Goal: Transaction & Acquisition: Purchase product/service

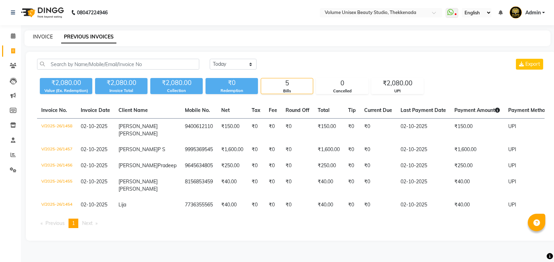
click at [47, 38] on link "INVOICE" at bounding box center [43, 37] width 20 height 6
select select "service"
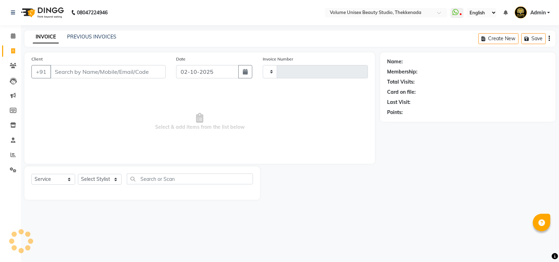
type input "1459"
select select "7432"
click at [461, 13] on span at bounding box center [457, 13] width 13 height 10
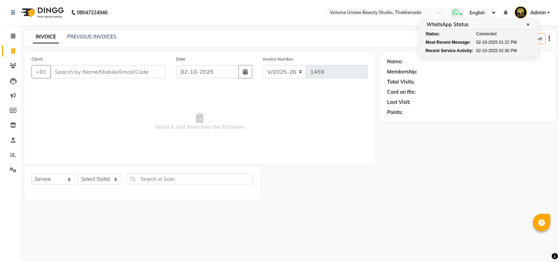
click at [461, 13] on span at bounding box center [457, 13] width 13 height 10
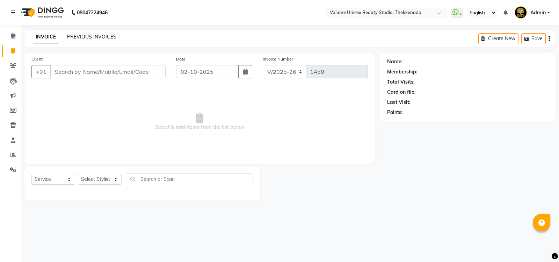
click at [102, 36] on link "PREVIOUS INVOICES" at bounding box center [91, 37] width 49 height 6
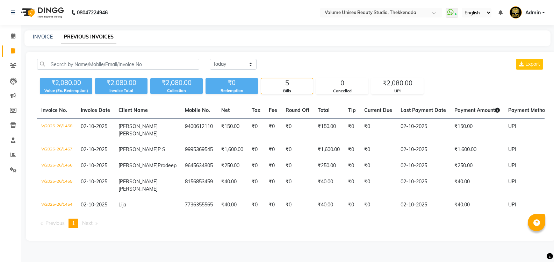
click at [42, 33] on div "INVOICE" at bounding box center [43, 36] width 20 height 7
click at [45, 35] on link "INVOICE" at bounding box center [43, 37] width 20 height 6
select select "service"
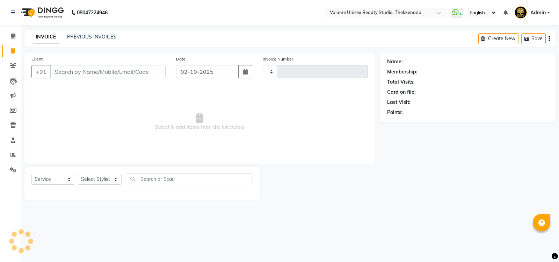
type input "1459"
select select "7432"
click at [92, 70] on input "Client" at bounding box center [107, 71] width 115 height 13
click at [72, 70] on input "Client" at bounding box center [107, 71] width 115 height 13
click at [66, 72] on input "Client" at bounding box center [107, 71] width 115 height 13
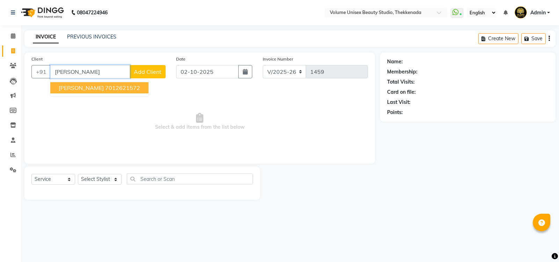
click at [79, 86] on span "[PERSON_NAME]" at bounding box center [81, 87] width 45 height 7
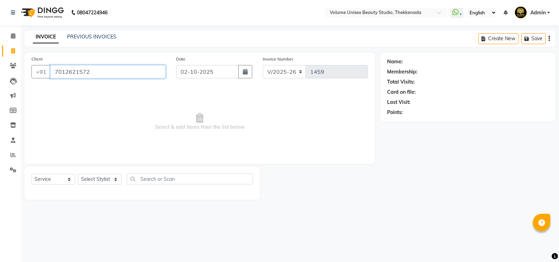
type input "7012621572"
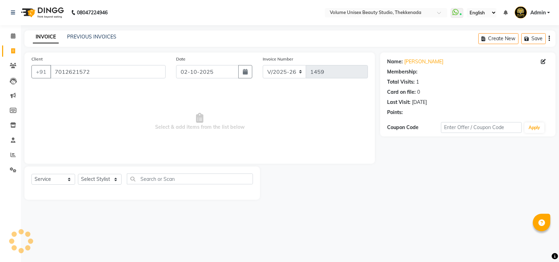
select select "1: Object"
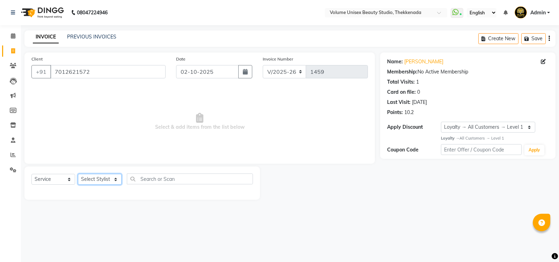
click at [115, 178] on select "Select Stylist [PERSON_NAME] [PERSON_NAME] [PERSON_NAME] [PERSON_NAME] [PERSON_…" at bounding box center [100, 179] width 44 height 11
select select "89910"
click at [78, 174] on select "Select Stylist [PERSON_NAME] [PERSON_NAME] [PERSON_NAME] [PERSON_NAME] [PERSON_…" at bounding box center [100, 179] width 44 height 11
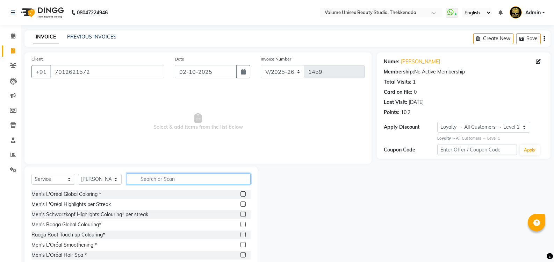
click at [157, 179] on input "text" at bounding box center [189, 178] width 124 height 11
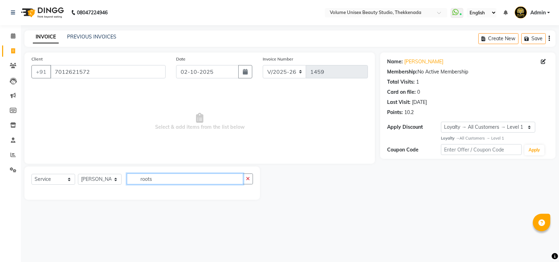
click at [161, 181] on input "roots" at bounding box center [185, 178] width 116 height 11
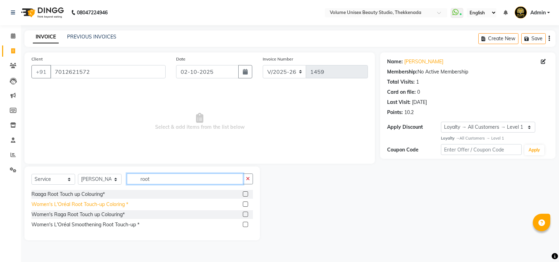
type input "root"
click at [96, 204] on div "Women's L'Oréal Root Touch-up Coloring *" at bounding box center [79, 204] width 97 height 7
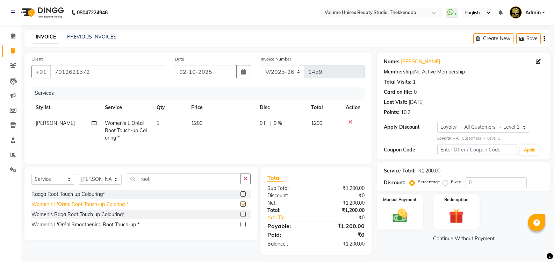
checkbox input "false"
click at [402, 218] on img at bounding box center [399, 215] width 25 height 18
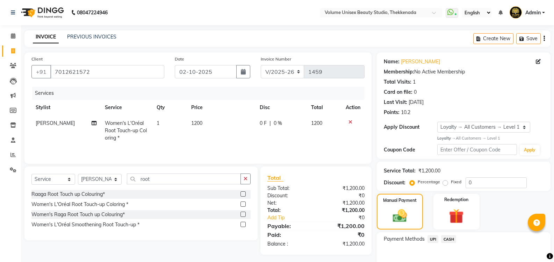
click at [432, 239] on span "UPI" at bounding box center [432, 239] width 11 height 8
click at [170, 179] on input "root" at bounding box center [184, 178] width 114 height 11
click at [245, 178] on icon "button" at bounding box center [245, 178] width 4 height 5
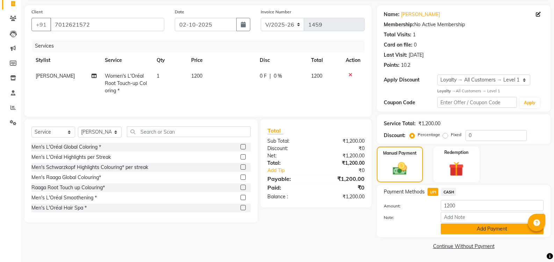
click at [481, 226] on button "Add Payment" at bounding box center [491, 228] width 103 height 11
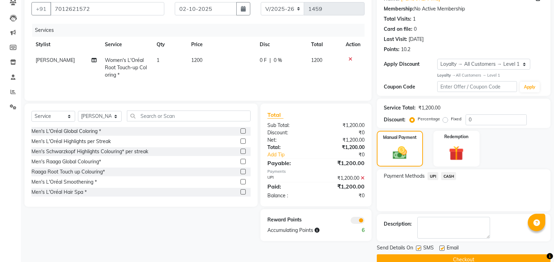
scroll to position [76, 0]
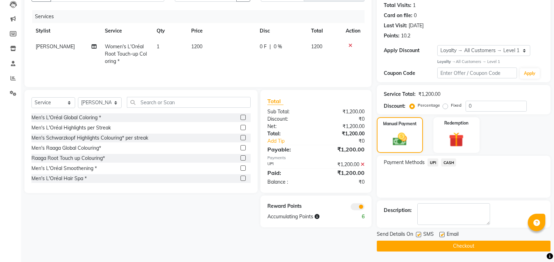
click at [462, 246] on button "Checkout" at bounding box center [464, 245] width 174 height 11
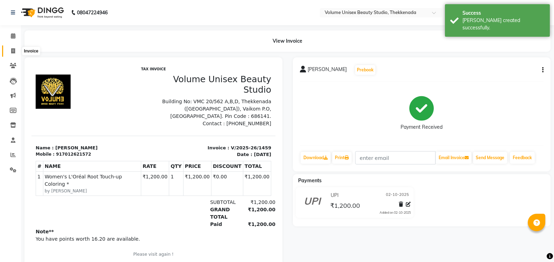
click at [13, 49] on icon at bounding box center [13, 50] width 4 height 5
select select "service"
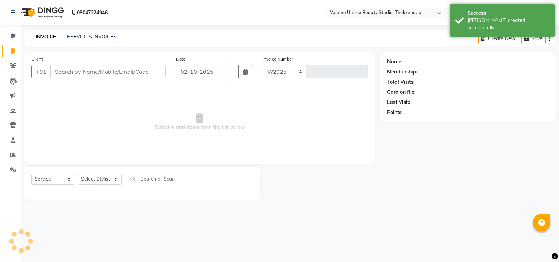
select select "7432"
type input "1460"
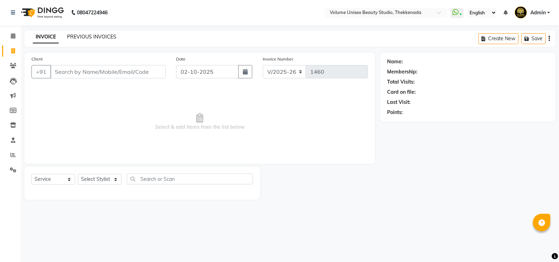
click at [108, 39] on link "PREVIOUS INVOICES" at bounding box center [91, 37] width 49 height 6
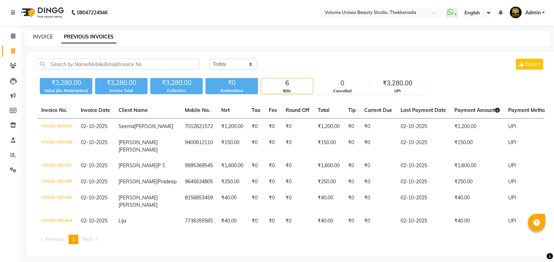
click at [44, 36] on link "INVOICE" at bounding box center [43, 37] width 20 height 6
select select "service"
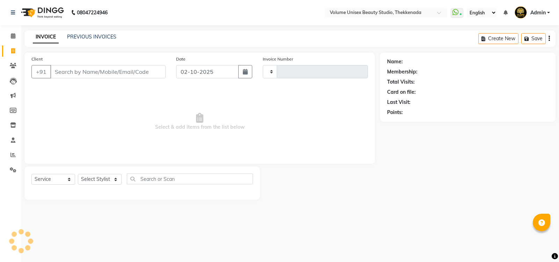
type input "1460"
select select "7432"
click at [92, 73] on input "Client" at bounding box center [107, 71] width 115 height 13
click at [80, 71] on input "Client" at bounding box center [107, 71] width 115 height 13
click at [115, 179] on select "Select Stylist [PERSON_NAME] [PERSON_NAME] [PERSON_NAME] [PERSON_NAME] [PERSON_…" at bounding box center [100, 179] width 44 height 11
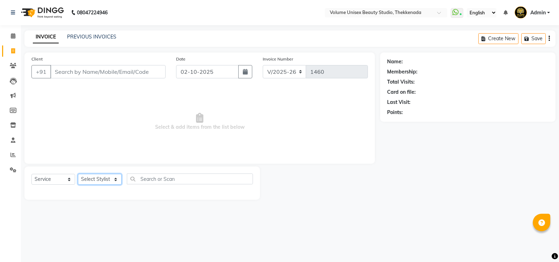
select select "65214"
click at [78, 174] on select "Select Stylist [PERSON_NAME] [PERSON_NAME] [PERSON_NAME] [PERSON_NAME] [PERSON_…" at bounding box center [100, 179] width 44 height 11
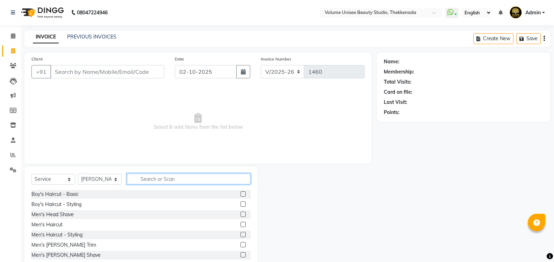
click at [156, 178] on input "text" at bounding box center [189, 178] width 124 height 11
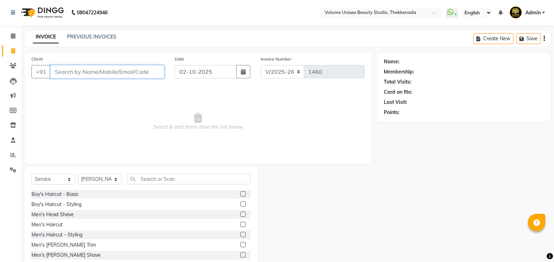
click at [96, 70] on input "Client" at bounding box center [107, 71] width 114 height 13
click at [93, 74] on input "Client" at bounding box center [107, 71] width 114 height 13
click at [75, 75] on input "Client" at bounding box center [107, 71] width 114 height 13
click at [68, 245] on div "Men's [PERSON_NAME] Trim" at bounding box center [63, 244] width 65 height 7
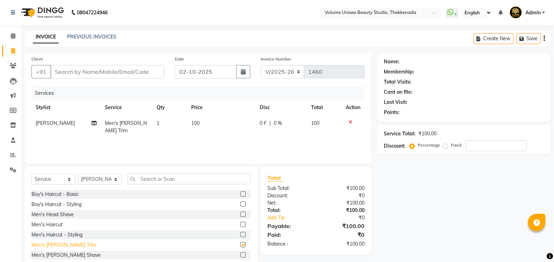
checkbox input "false"
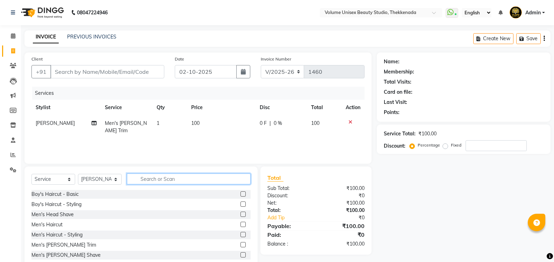
click at [147, 179] on input "text" at bounding box center [189, 178] width 124 height 11
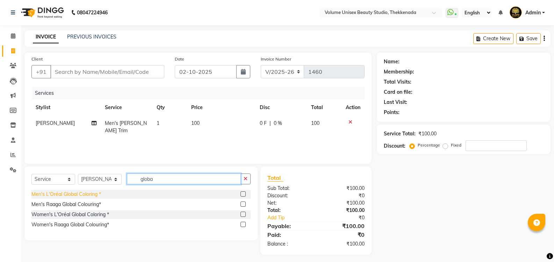
type input "globa"
click at [67, 193] on div "Men's L'Oréal Global Coloring *" at bounding box center [66, 193] width 70 height 7
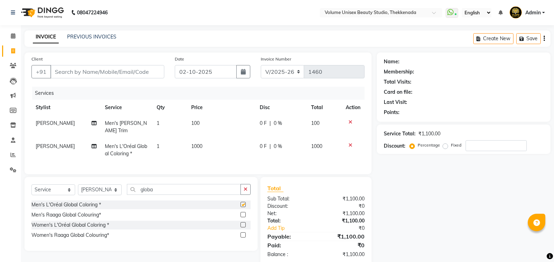
checkbox input "false"
click at [262, 143] on span "0 F" at bounding box center [263, 146] width 7 height 7
select select "65214"
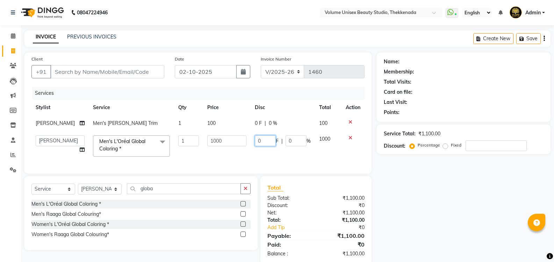
click at [265, 141] on input "0" at bounding box center [265, 140] width 21 height 11
type input "6"
type input "400"
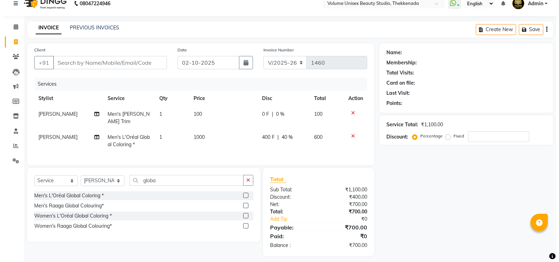
scroll to position [12, 0]
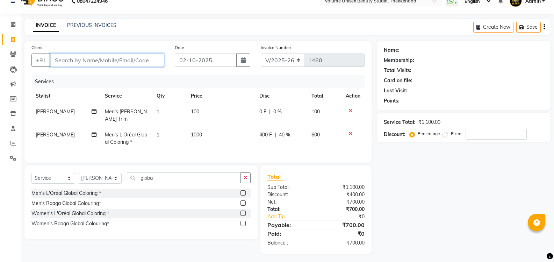
click at [122, 56] on input "Client" at bounding box center [107, 59] width 114 height 13
type input "8"
type input "0"
type input "8281483974"
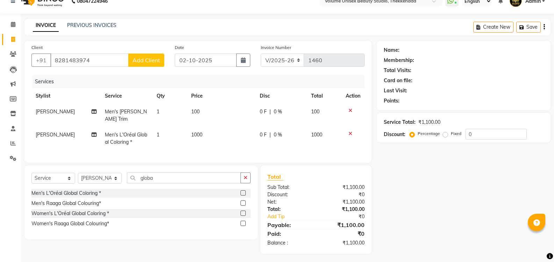
click at [144, 61] on span "Add Client" at bounding box center [146, 60] width 28 height 7
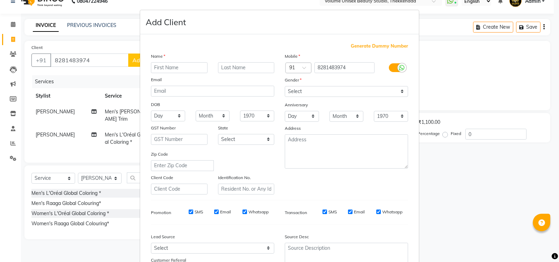
click at [176, 64] on input "text" at bounding box center [179, 67] width 57 height 11
type input "[PERSON_NAME]"
type input "B"
click at [392, 93] on select "Select [DEMOGRAPHIC_DATA] [DEMOGRAPHIC_DATA] Other Prefer Not To Say" at bounding box center [346, 91] width 123 height 11
select select "[DEMOGRAPHIC_DATA]"
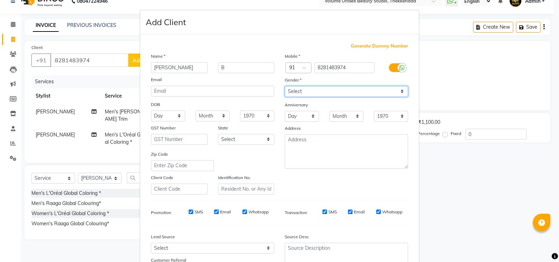
click at [285, 86] on select "Select [DEMOGRAPHIC_DATA] [DEMOGRAPHIC_DATA] Other Prefer Not To Say" at bounding box center [346, 91] width 123 height 11
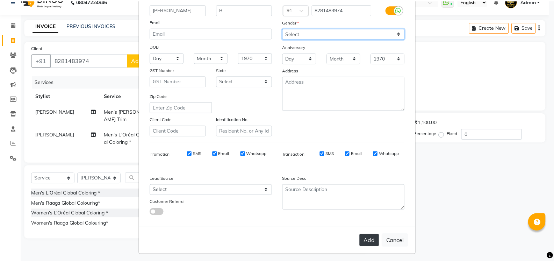
scroll to position [61, 0]
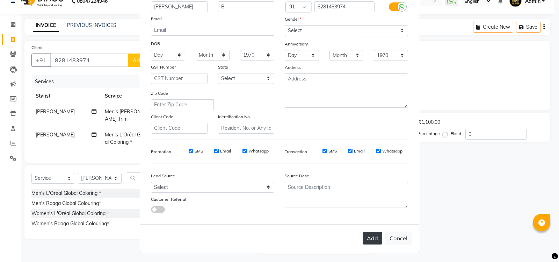
click at [370, 238] on button "Add" at bounding box center [373, 238] width 20 height 13
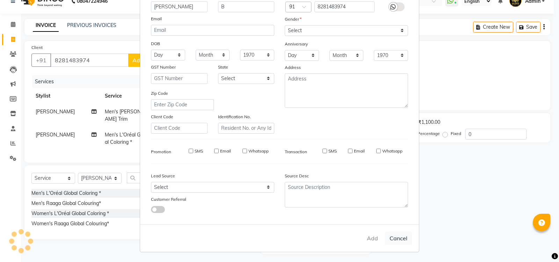
select select
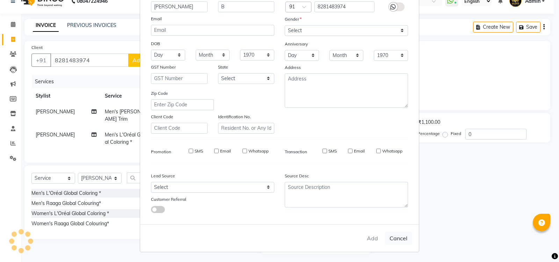
select select
checkbox input "false"
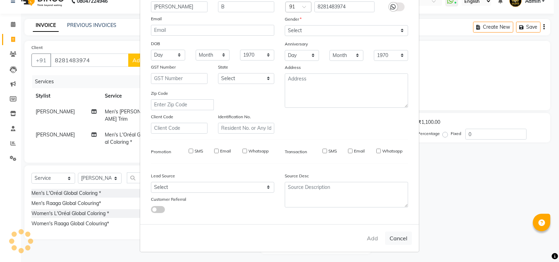
checkbox input "false"
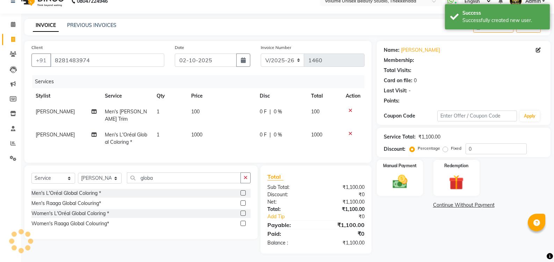
select select "1: Object"
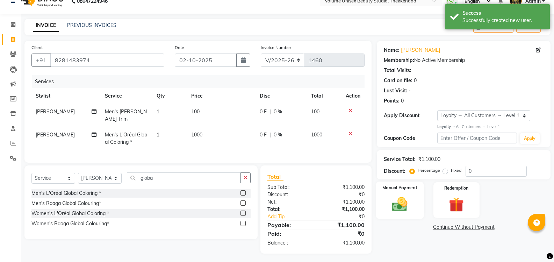
click at [402, 203] on img at bounding box center [399, 204] width 25 height 18
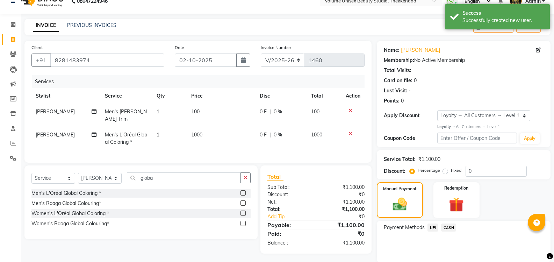
click at [262, 131] on span "0 F" at bounding box center [263, 134] width 7 height 7
select select "65214"
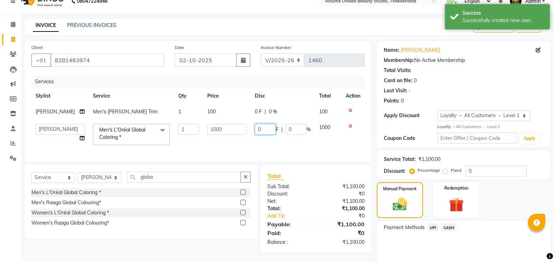
click at [266, 127] on input "0" at bounding box center [265, 129] width 21 height 11
type input "400"
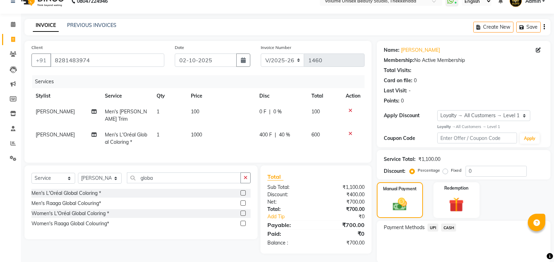
click at [435, 229] on span "UPI" at bounding box center [432, 227] width 11 height 8
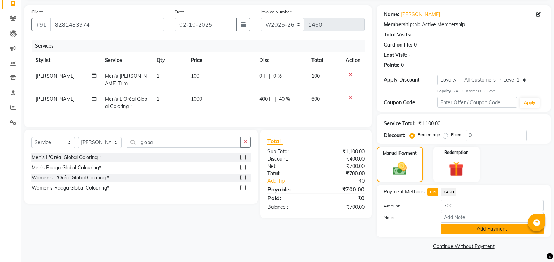
click at [466, 227] on button "Add Payment" at bounding box center [491, 228] width 103 height 11
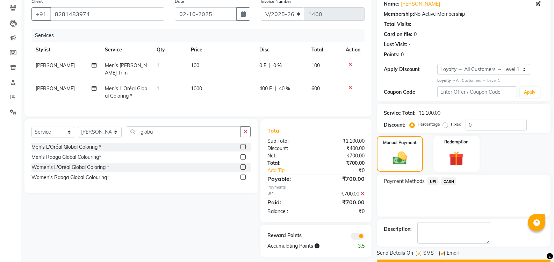
scroll to position [76, 0]
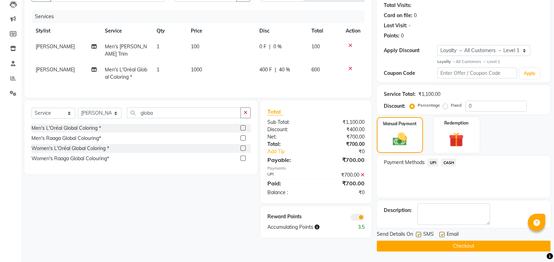
click at [464, 246] on button "Checkout" at bounding box center [464, 245] width 174 height 11
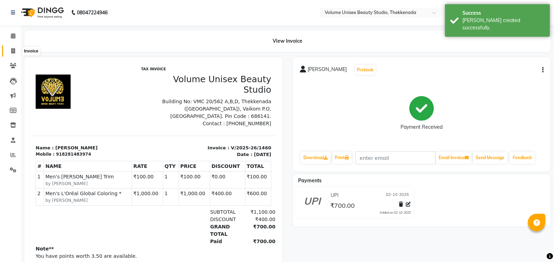
click at [15, 50] on icon at bounding box center [13, 50] width 4 height 5
select select "service"
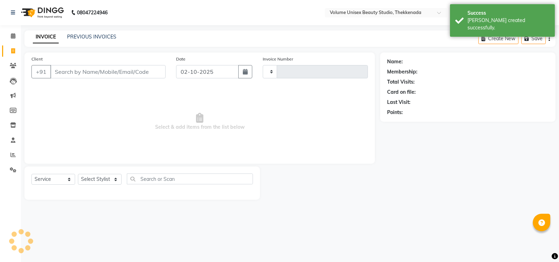
type input "1461"
select select "7432"
click at [104, 37] on link "PREVIOUS INVOICES" at bounding box center [91, 37] width 49 height 6
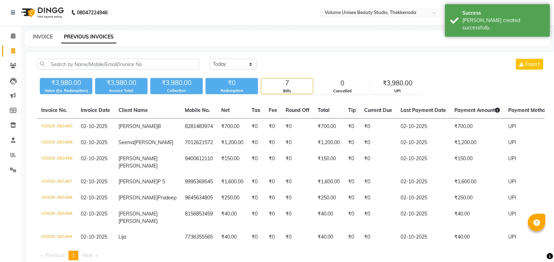
click at [47, 35] on link "INVOICE" at bounding box center [43, 37] width 20 height 6
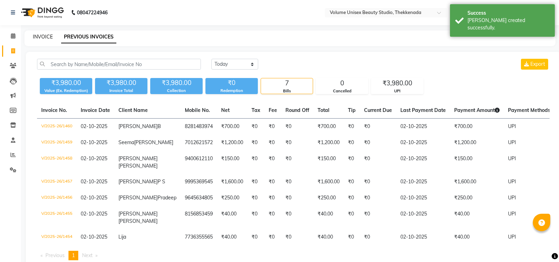
select select "7432"
select select "service"
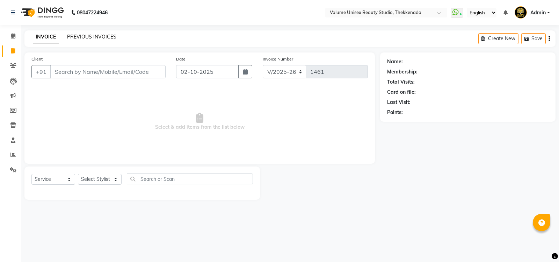
click at [89, 36] on link "PREVIOUS INVOICES" at bounding box center [91, 37] width 49 height 6
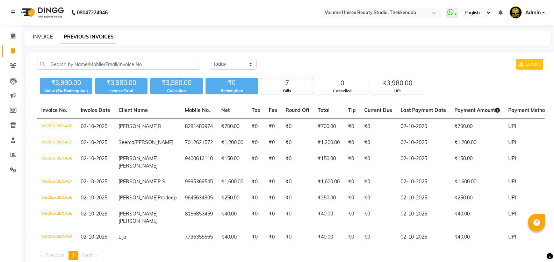
click at [44, 35] on link "INVOICE" at bounding box center [43, 37] width 20 height 6
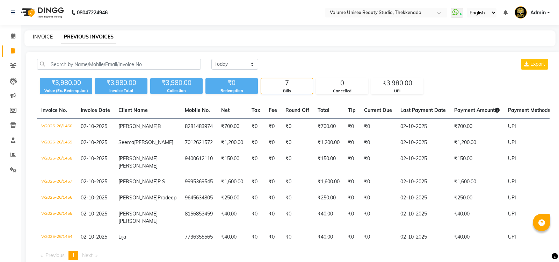
select select "7432"
select select "service"
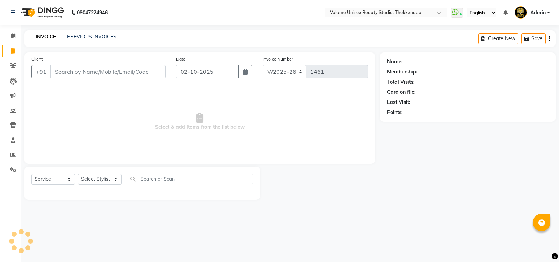
click at [77, 75] on input "Client" at bounding box center [107, 71] width 115 height 13
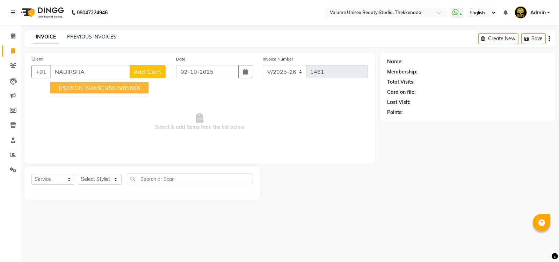
click at [80, 88] on span "[PERSON_NAME]" at bounding box center [81, 87] width 45 height 7
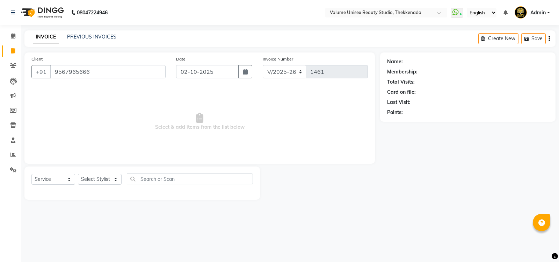
type input "9567965666"
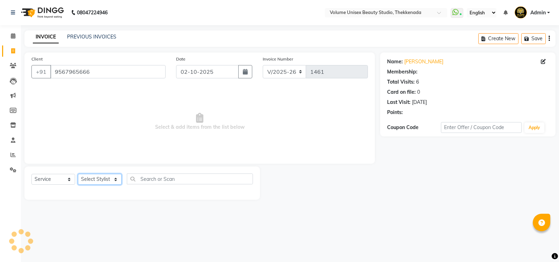
select select "1: Object"
click at [117, 180] on select "Select Stylist [PERSON_NAME] [PERSON_NAME] [PERSON_NAME] [PERSON_NAME] [PERSON_…" at bounding box center [100, 179] width 44 height 11
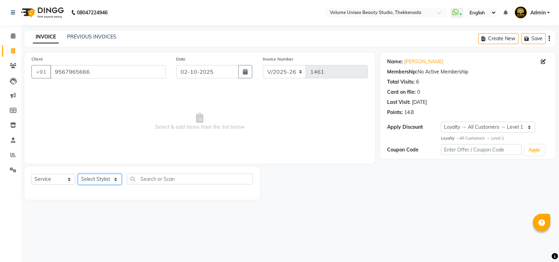
select select "91918"
click at [78, 174] on select "Select Stylist [PERSON_NAME] [PERSON_NAME] [PERSON_NAME] [PERSON_NAME] [PERSON_…" at bounding box center [100, 179] width 44 height 11
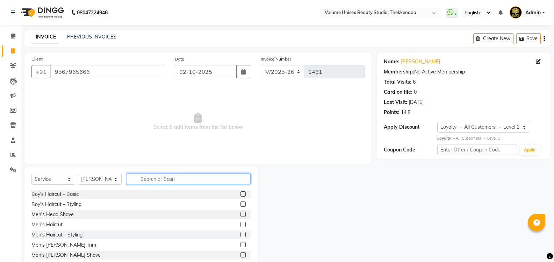
click at [158, 179] on input "text" at bounding box center [189, 178] width 124 height 11
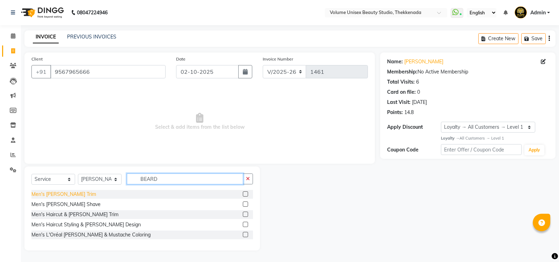
type input "BEARD"
click at [55, 194] on div "Men's [PERSON_NAME] Trim" at bounding box center [63, 193] width 65 height 7
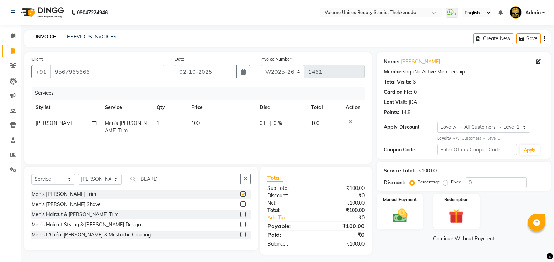
checkbox input "false"
click at [165, 177] on input "BEARD" at bounding box center [184, 178] width 114 height 11
type input "B"
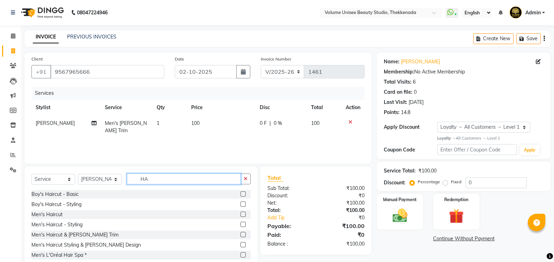
type input "H"
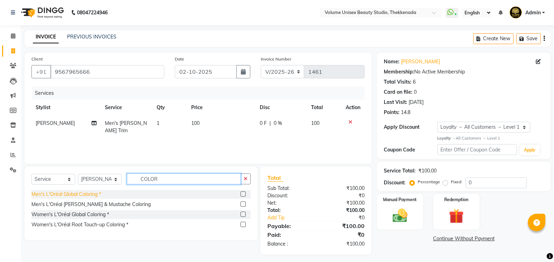
type input "COLOR"
click at [57, 192] on div "Men's L'Oréal Global Coloring *" at bounding box center [66, 193] width 70 height 7
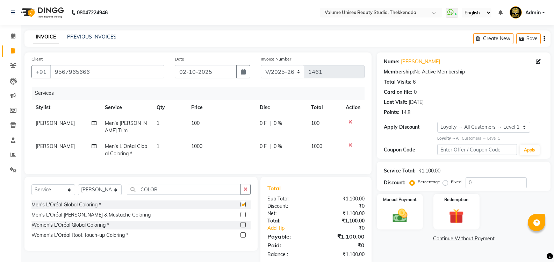
checkbox input "false"
click at [173, 186] on input "COLOR" at bounding box center [184, 189] width 114 height 11
click at [262, 143] on span "0 F" at bounding box center [263, 146] width 7 height 7
select select "91918"
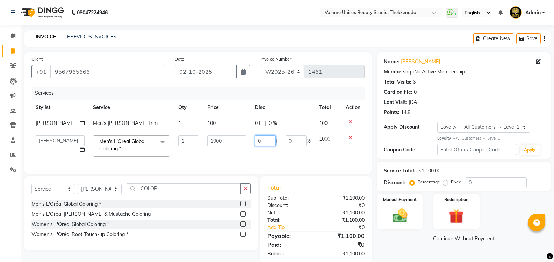
click at [267, 137] on input "0" at bounding box center [265, 140] width 21 height 11
type input "650"
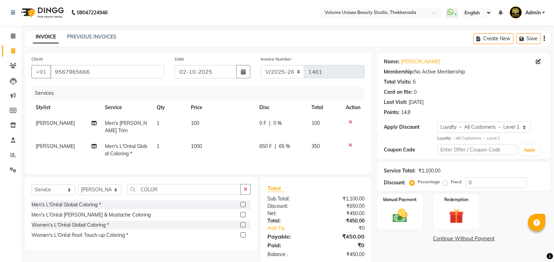
click at [263, 143] on span "650 F" at bounding box center [265, 146] width 13 height 7
select select "91918"
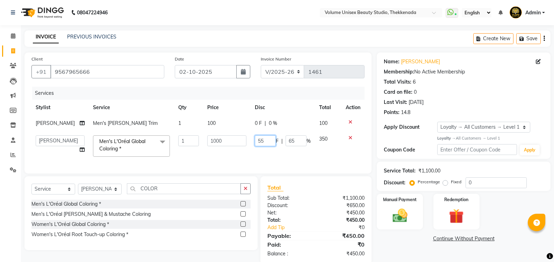
type input "550"
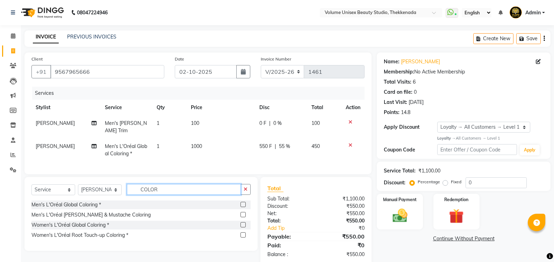
click at [165, 188] on input "COLOR" at bounding box center [184, 189] width 114 height 11
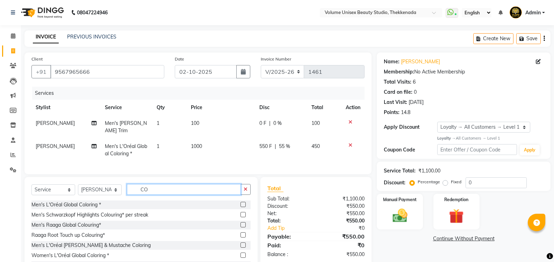
type input "C"
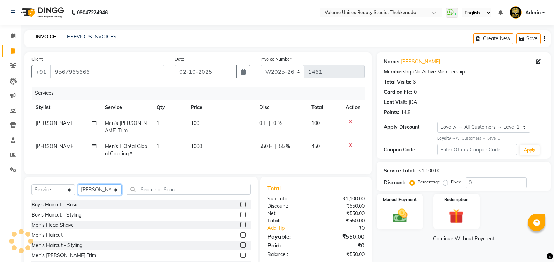
click at [116, 188] on select "Select Stylist [PERSON_NAME] [PERSON_NAME] [PERSON_NAME] [PERSON_NAME] [PERSON_…" at bounding box center [100, 189] width 44 height 11
select select "89555"
click at [78, 184] on select "Select Stylist [PERSON_NAME] [PERSON_NAME] [PERSON_NAME] [PERSON_NAME] [PERSON_…" at bounding box center [100, 189] width 44 height 11
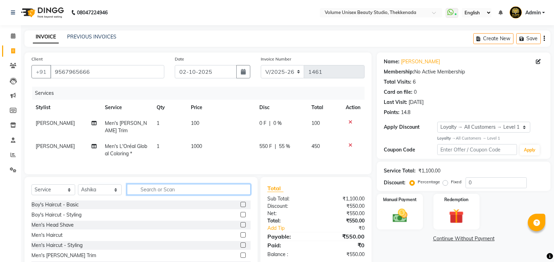
click at [149, 188] on input "text" at bounding box center [189, 189] width 124 height 11
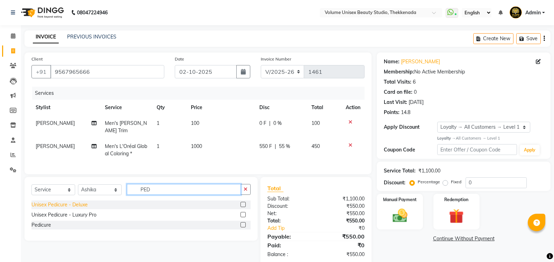
type input "PED"
click at [82, 203] on div "Unisex Pedicure - Deluxe" at bounding box center [59, 204] width 56 height 7
checkbox input "false"
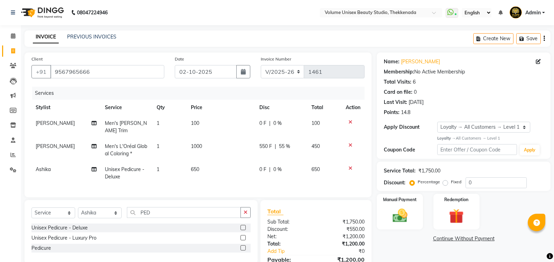
click at [263, 166] on span "0 F" at bounding box center [262, 169] width 7 height 7
select select "89555"
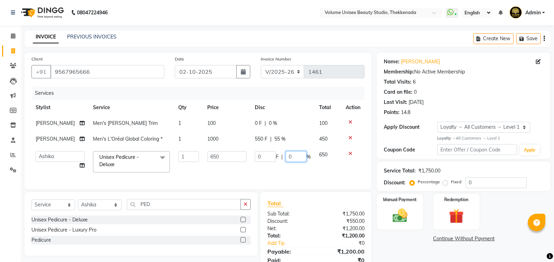
click at [292, 155] on input "0" at bounding box center [295, 156] width 21 height 11
type input "20"
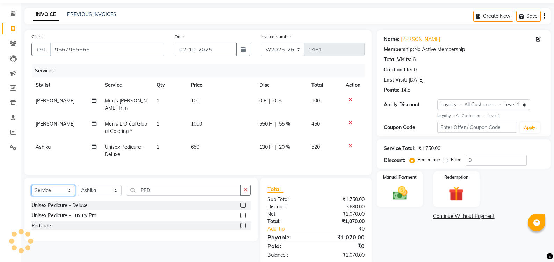
scroll to position [35, 0]
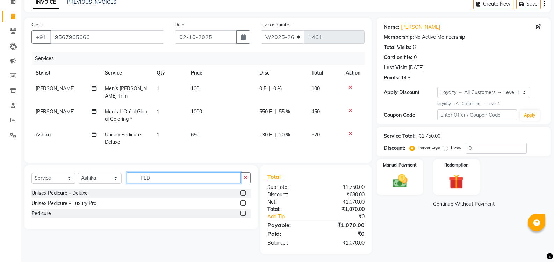
click at [156, 176] on input "PED" at bounding box center [184, 177] width 114 height 11
type input "P"
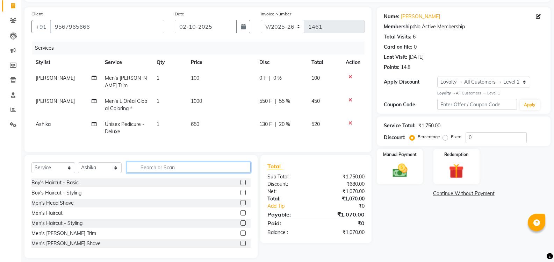
scroll to position [50, 0]
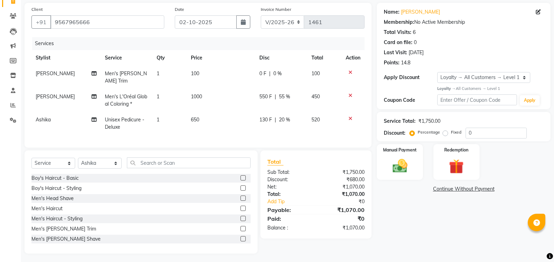
click at [513, 209] on div "Name: [PERSON_NAME] Membership: No Active Membership Total Visits: 6 Card on fi…" at bounding box center [466, 128] width 179 height 250
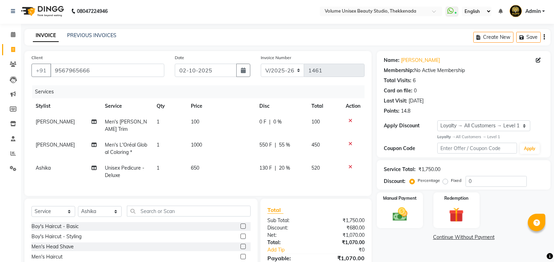
scroll to position [0, 0]
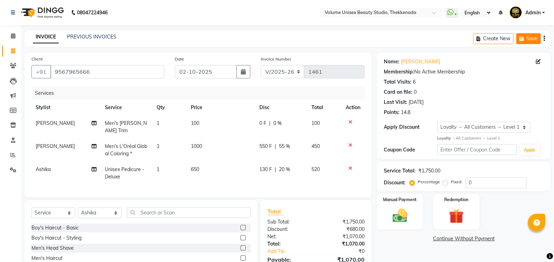
click at [527, 39] on button "Save" at bounding box center [528, 38] width 24 height 11
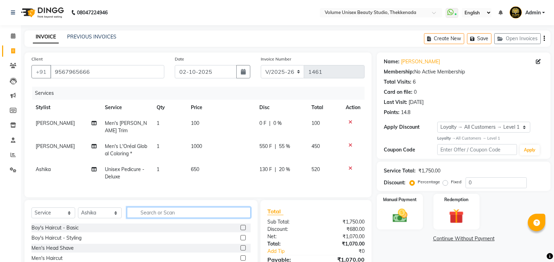
click at [148, 211] on input "text" at bounding box center [189, 212] width 124 height 11
type input "pedic"
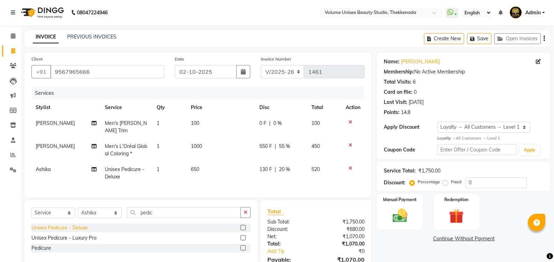
click at [76, 227] on div "Unisex Pedicure - Deluxe" at bounding box center [59, 227] width 56 height 7
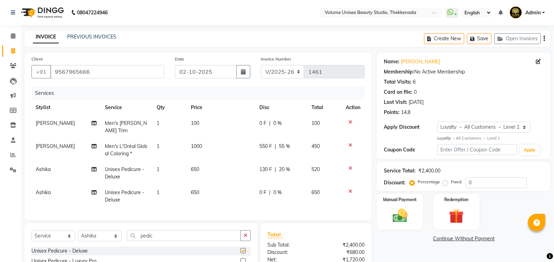
checkbox input "false"
click at [276, 189] on span "0 %" at bounding box center [277, 192] width 8 height 7
select select "89555"
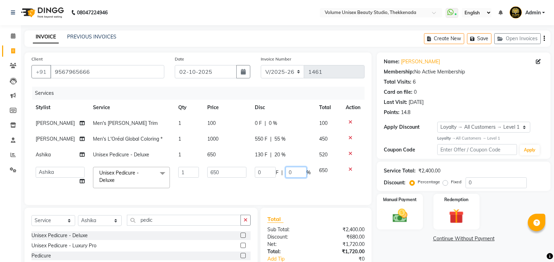
click at [295, 173] on input "0" at bounding box center [295, 172] width 21 height 11
type input "20"
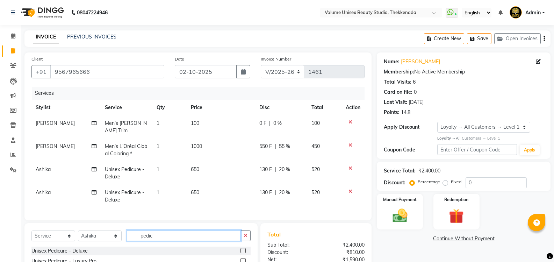
click at [166, 232] on input "pedic" at bounding box center [184, 235] width 114 height 11
type input "p"
type input "manicu"
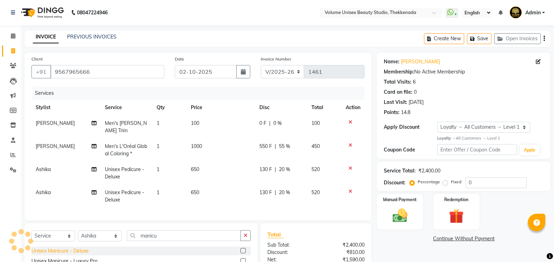
click at [85, 247] on div "Unisex Manicure - Deluxe" at bounding box center [59, 250] width 57 height 7
checkbox input "false"
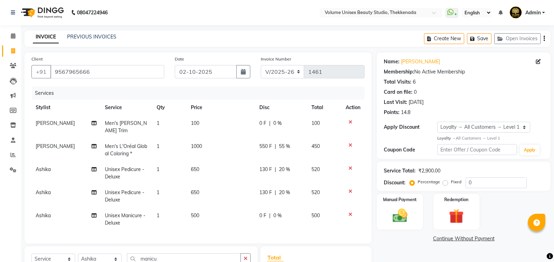
click at [276, 212] on span "0 %" at bounding box center [277, 215] width 8 height 7
select select "89555"
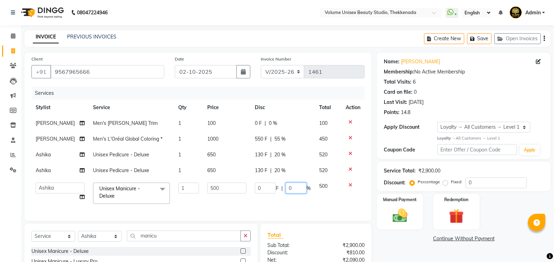
click at [294, 188] on input "0" at bounding box center [295, 187] width 21 height 11
type input "20"
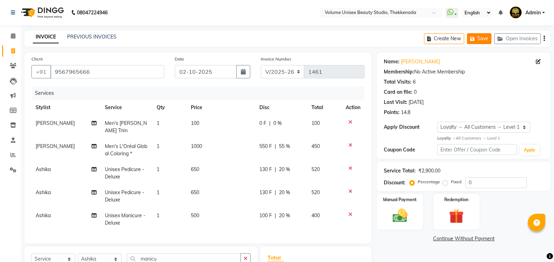
click at [478, 39] on button "Save" at bounding box center [479, 38] width 24 height 11
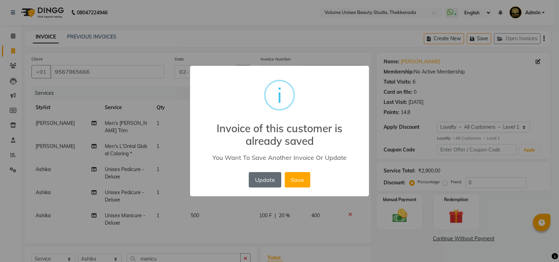
click at [269, 177] on button "Update" at bounding box center [265, 179] width 32 height 15
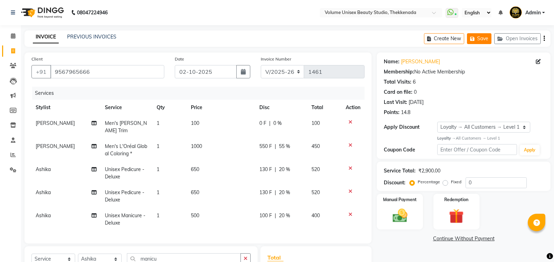
click at [479, 39] on button "Save" at bounding box center [479, 38] width 24 height 11
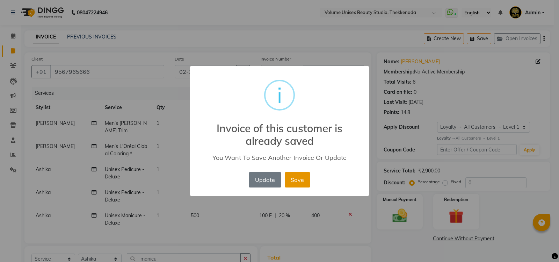
click at [298, 182] on button "Save" at bounding box center [297, 179] width 25 height 15
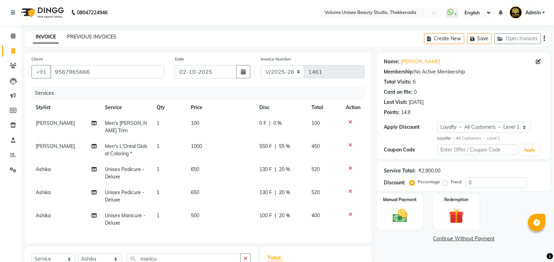
click at [96, 35] on link "PREVIOUS INVOICES" at bounding box center [91, 37] width 49 height 6
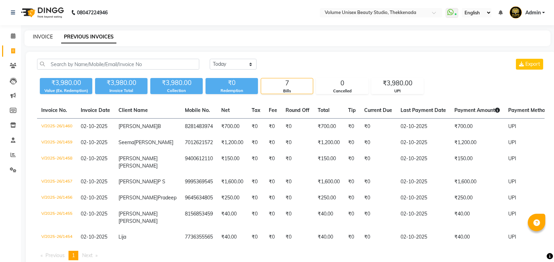
click at [38, 39] on link "INVOICE" at bounding box center [43, 37] width 20 height 6
select select "service"
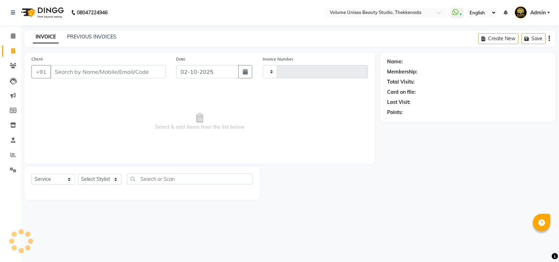
type input "1461"
select select "7432"
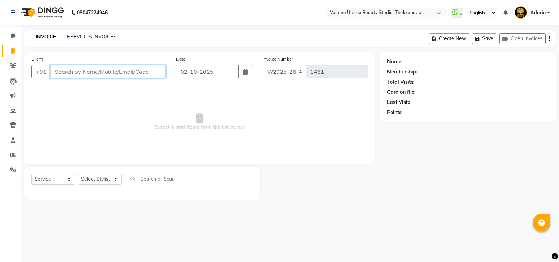
click at [76, 72] on input "Client" at bounding box center [107, 71] width 115 height 13
click at [76, 71] on input "Client" at bounding box center [107, 71] width 115 height 13
type input "9567468215"
click at [153, 69] on span "Add Client" at bounding box center [148, 71] width 28 height 7
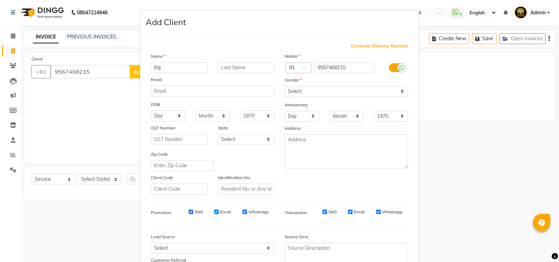
type input "Biji"
type input "Balakrishnan"
click at [401, 92] on select "Select [DEMOGRAPHIC_DATA] [DEMOGRAPHIC_DATA] Other Prefer Not To Say" at bounding box center [346, 91] width 123 height 11
select select "[DEMOGRAPHIC_DATA]"
click at [285, 86] on select "Select [DEMOGRAPHIC_DATA] [DEMOGRAPHIC_DATA] Other Prefer Not To Say" at bounding box center [346, 91] width 123 height 11
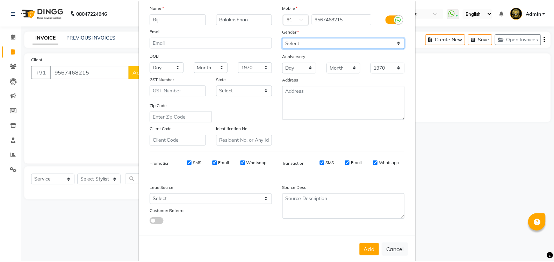
scroll to position [61, 0]
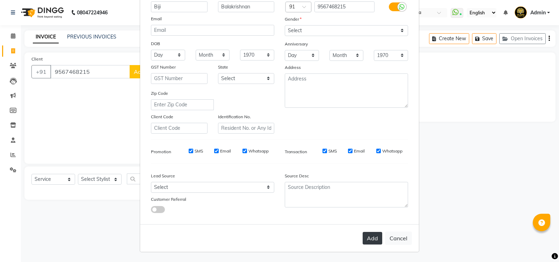
click at [372, 237] on button "Add" at bounding box center [373, 238] width 20 height 13
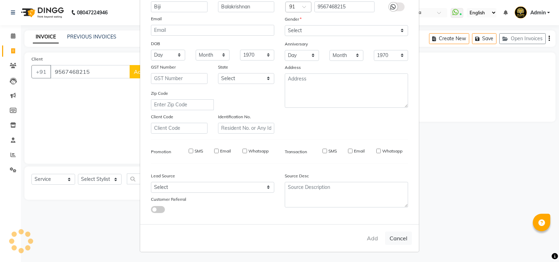
select select
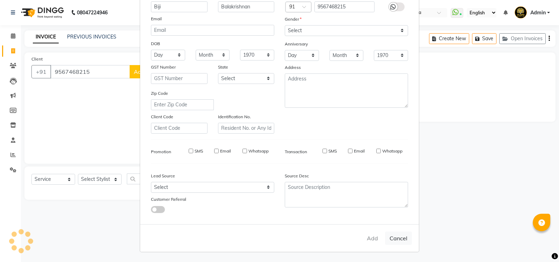
select select
checkbox input "false"
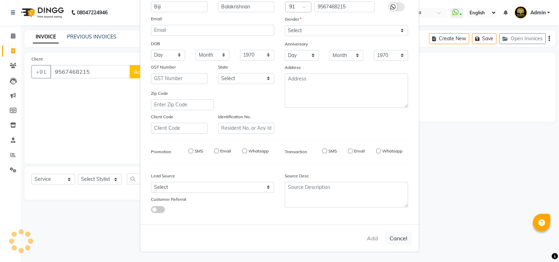
checkbox input "false"
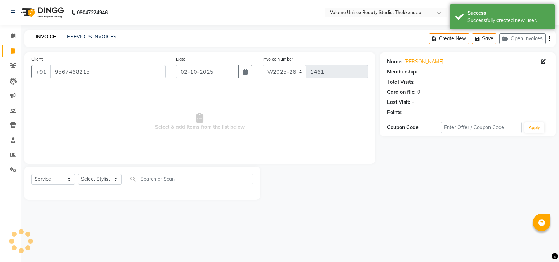
select select "1: Object"
click at [117, 181] on select "Select Stylist [PERSON_NAME] [PERSON_NAME] [PERSON_NAME] [PERSON_NAME] [PERSON_…" at bounding box center [100, 179] width 44 height 11
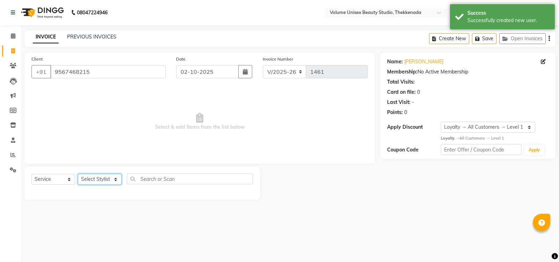
select select "91918"
click at [78, 174] on select "Select Stylist [PERSON_NAME] [PERSON_NAME] [PERSON_NAME] [PERSON_NAME] [PERSON_…" at bounding box center [100, 179] width 44 height 11
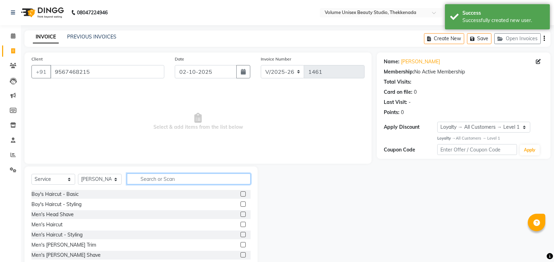
click at [153, 178] on input "text" at bounding box center [189, 178] width 124 height 11
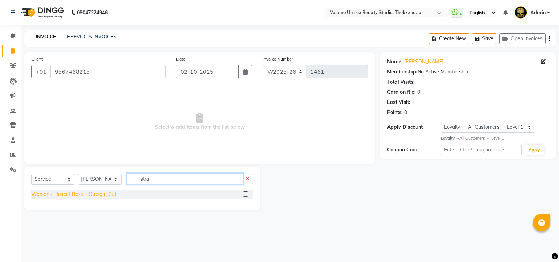
type input "strai"
click at [108, 194] on div "Women's Haircut Basic - Straight Cut" at bounding box center [73, 193] width 85 height 7
checkbox input "false"
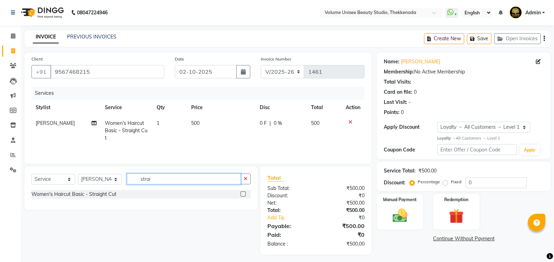
click at [165, 176] on input "strai" at bounding box center [184, 178] width 114 height 11
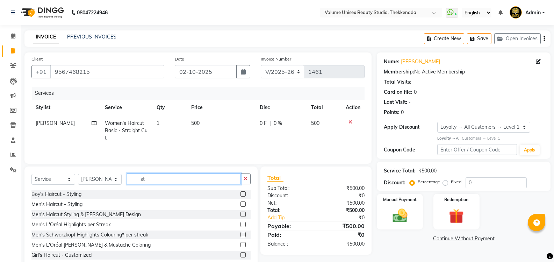
type input "s"
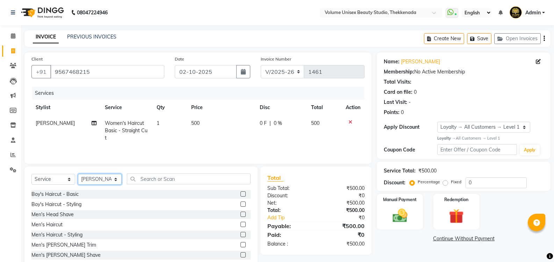
click at [115, 181] on select "Select Stylist [PERSON_NAME] [PERSON_NAME] [PERSON_NAME] [PERSON_NAME] [PERSON_…" at bounding box center [100, 179] width 44 height 11
select select "89555"
click at [78, 174] on select "Select Stylist [PERSON_NAME] [PERSON_NAME] [PERSON_NAME] [PERSON_NAME] [PERSON_…" at bounding box center [100, 179] width 44 height 11
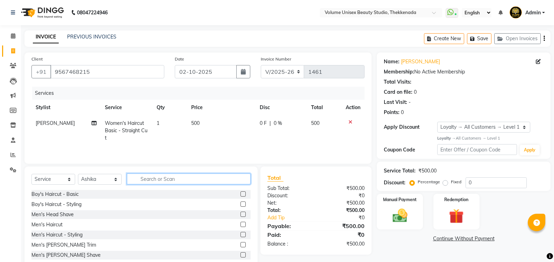
click at [172, 181] on input "text" at bounding box center [189, 178] width 124 height 11
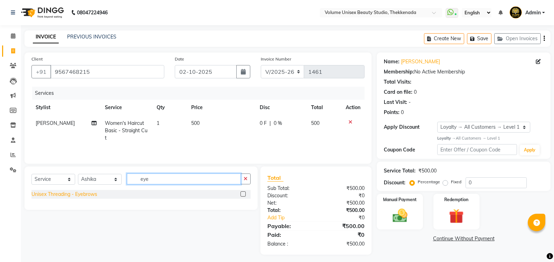
type input "eye"
click at [91, 195] on div "Unisex Threading - Eyebrows" at bounding box center [64, 193] width 66 height 7
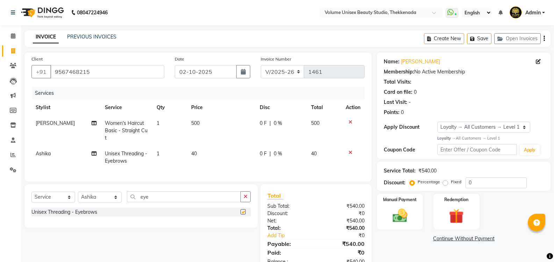
checkbox input "false"
click at [400, 215] on img at bounding box center [399, 215] width 25 height 18
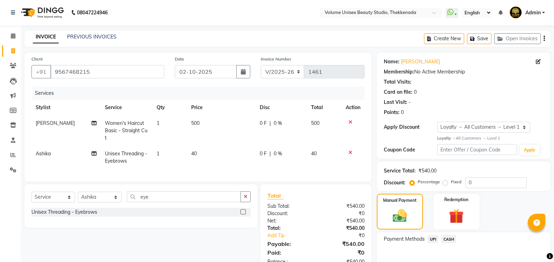
click at [433, 236] on span "UPI" at bounding box center [432, 239] width 11 height 8
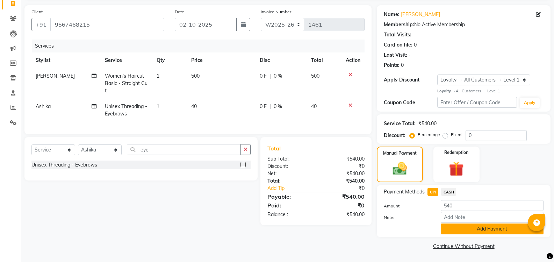
click at [461, 232] on button "Add Payment" at bounding box center [491, 228] width 103 height 11
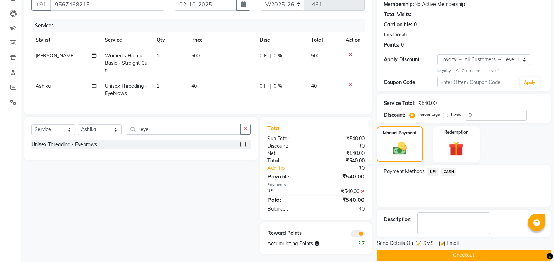
scroll to position [76, 0]
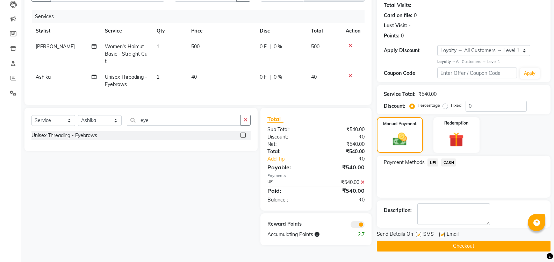
click at [463, 246] on button "Checkout" at bounding box center [464, 245] width 174 height 11
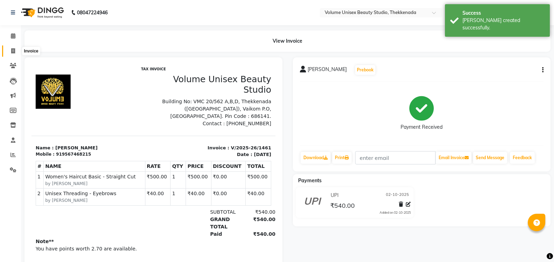
click at [13, 53] on icon at bounding box center [13, 50] width 4 height 5
select select "service"
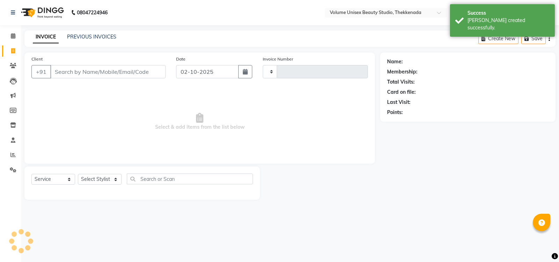
type input "1462"
select select "7432"
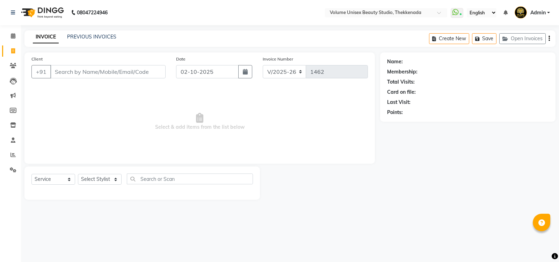
click at [75, 69] on input "Client" at bounding box center [107, 71] width 115 height 13
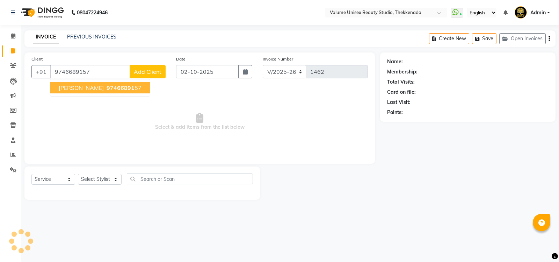
type input "9746689157"
select select "1: Object"
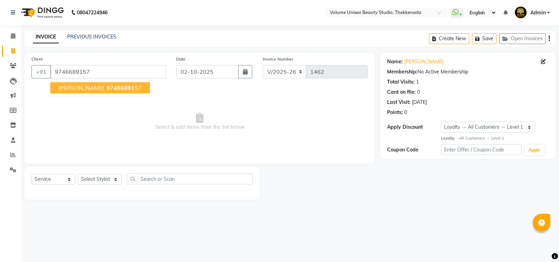
click at [85, 89] on span "[PERSON_NAME]" at bounding box center [81, 87] width 45 height 7
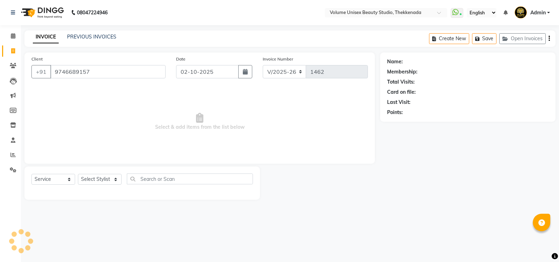
select select "1: Object"
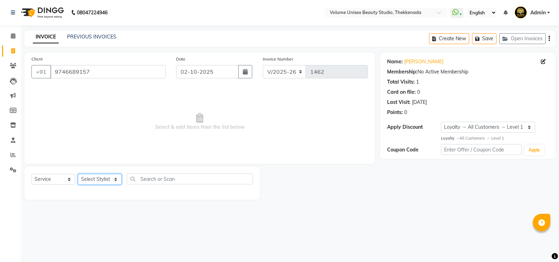
click at [116, 181] on select "Select Stylist [PERSON_NAME] [PERSON_NAME] [PERSON_NAME] [PERSON_NAME] [PERSON_…" at bounding box center [100, 179] width 44 height 11
select select "89910"
click at [78, 174] on select "Select Stylist [PERSON_NAME] [PERSON_NAME] [PERSON_NAME] [PERSON_NAME] [PERSON_…" at bounding box center [100, 179] width 44 height 11
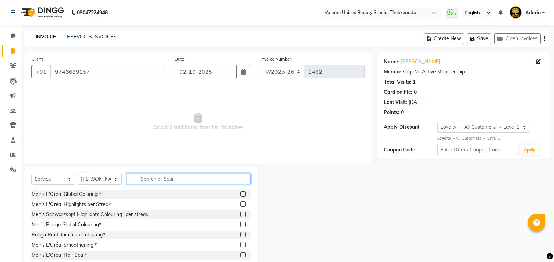
click at [164, 177] on input "text" at bounding box center [189, 178] width 124 height 11
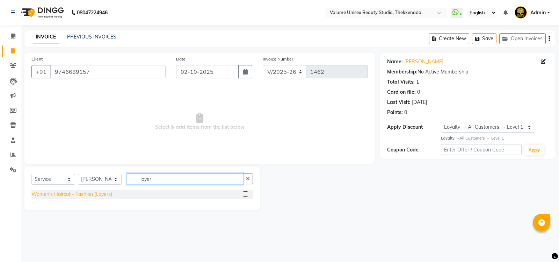
type input "layer"
click at [107, 195] on div "Women's Haircut - Fashion (Layers)" at bounding box center [71, 193] width 81 height 7
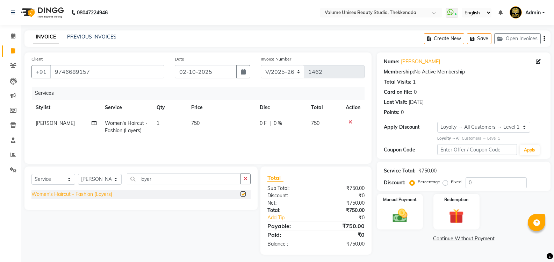
checkbox input "false"
click at [399, 217] on img at bounding box center [399, 215] width 25 height 18
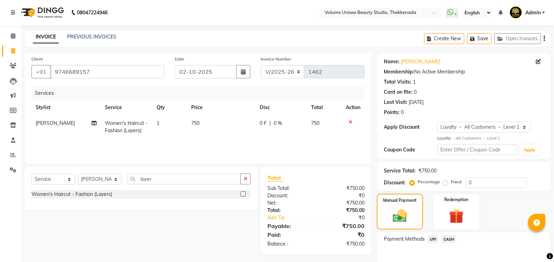
click at [430, 240] on span "UPI" at bounding box center [432, 239] width 11 height 8
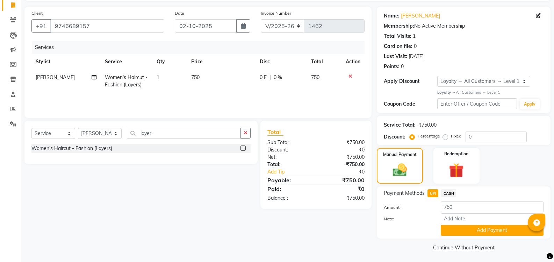
scroll to position [47, 0]
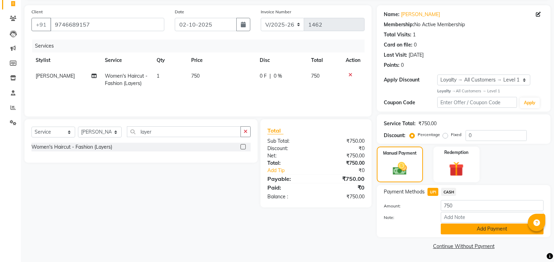
click at [462, 227] on button "Add Payment" at bounding box center [491, 228] width 103 height 11
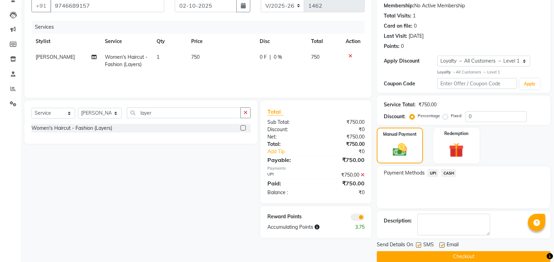
scroll to position [76, 0]
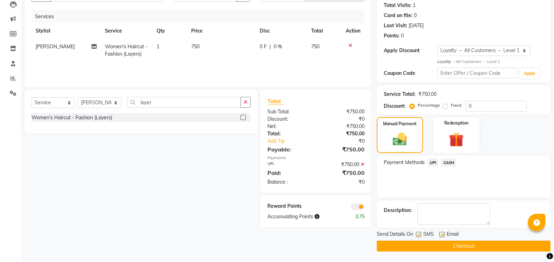
click at [451, 246] on button "Checkout" at bounding box center [464, 245] width 174 height 11
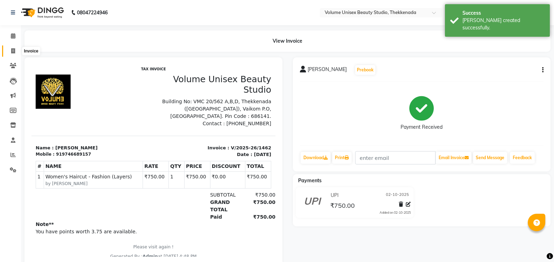
click at [14, 53] on span at bounding box center [13, 51] width 12 height 8
select select "service"
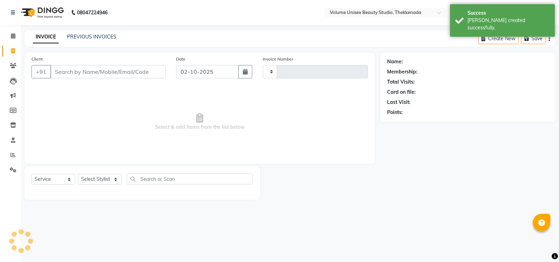
type input "1463"
select select "7432"
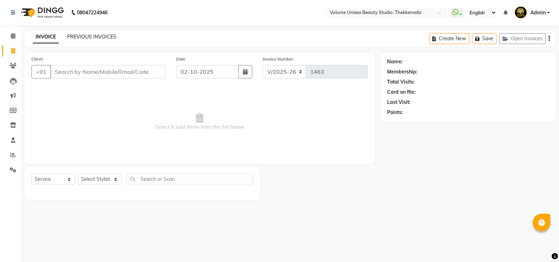
click at [90, 37] on link "PREVIOUS INVOICES" at bounding box center [91, 37] width 49 height 6
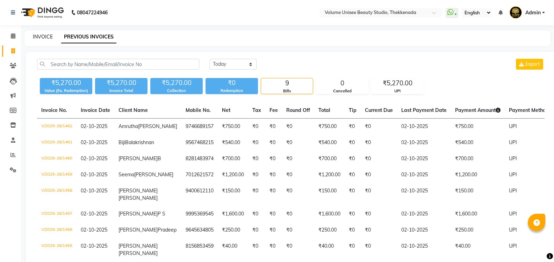
click at [39, 35] on link "INVOICE" at bounding box center [43, 37] width 20 height 6
select select "service"
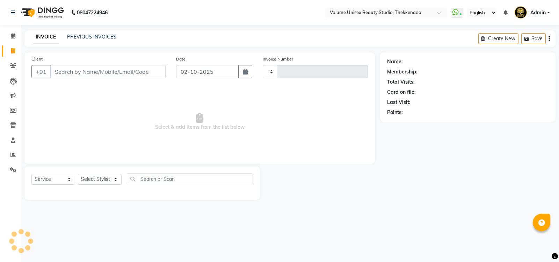
type input "1463"
select select "7432"
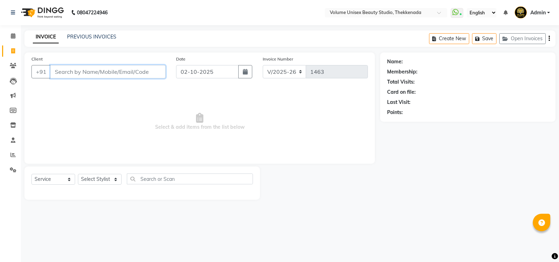
click at [85, 77] on input "Client" at bounding box center [107, 71] width 115 height 13
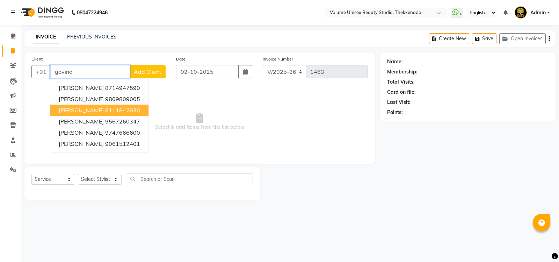
click at [119, 111] on ngb-highlight "8111842030" at bounding box center [122, 110] width 35 height 7
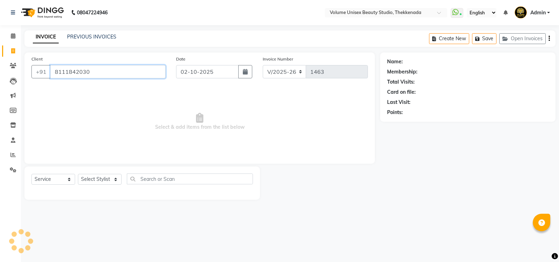
type input "8111842030"
select select "1: Object"
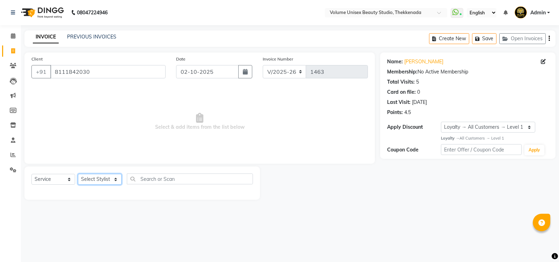
click at [117, 180] on select "Select Stylist [PERSON_NAME] [PERSON_NAME] [PERSON_NAME] [PERSON_NAME] [PERSON_…" at bounding box center [100, 179] width 44 height 11
select select "91920"
click at [78, 174] on select "Select Stylist [PERSON_NAME] [PERSON_NAME] [PERSON_NAME] [PERSON_NAME] [PERSON_…" at bounding box center [100, 179] width 44 height 11
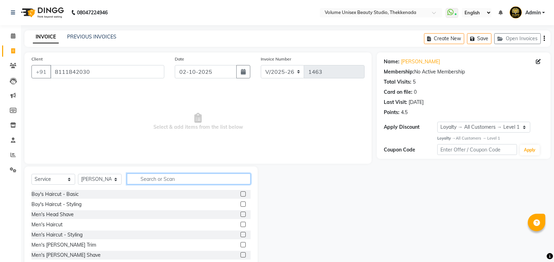
click at [163, 176] on input "text" at bounding box center [189, 178] width 124 height 11
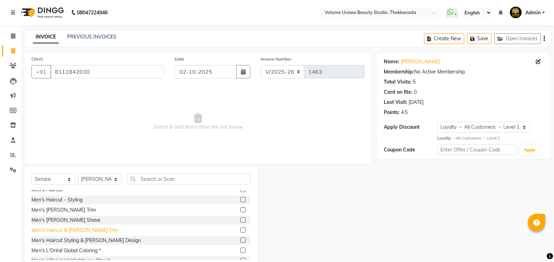
click at [75, 233] on div "Men's Haircut & [PERSON_NAME] Trim" at bounding box center [74, 229] width 87 height 7
checkbox input "false"
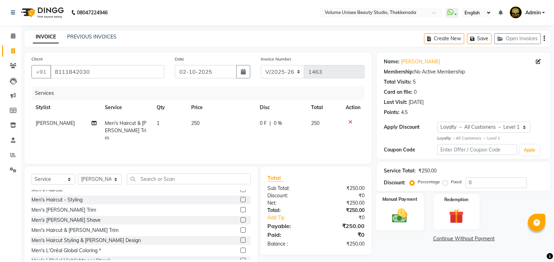
click at [403, 218] on img at bounding box center [399, 215] width 25 height 18
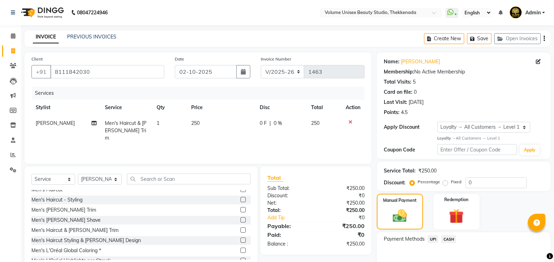
click at [436, 240] on span "UPI" at bounding box center [432, 239] width 11 height 8
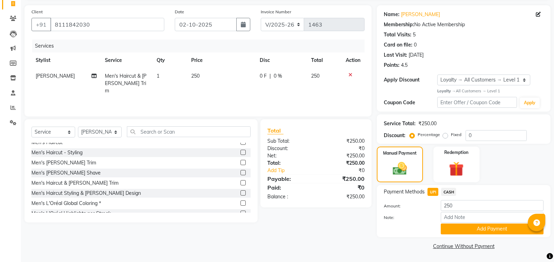
click at [467, 225] on button "Add Payment" at bounding box center [491, 228] width 103 height 11
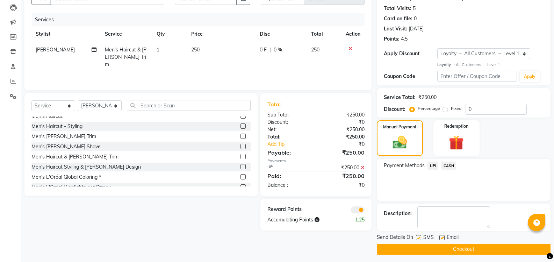
scroll to position [76, 0]
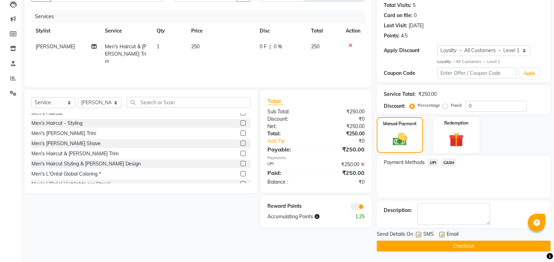
click at [460, 247] on button "Checkout" at bounding box center [464, 245] width 174 height 11
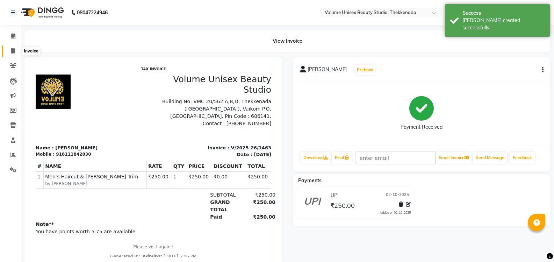
click at [14, 50] on icon at bounding box center [13, 50] width 4 height 5
select select "service"
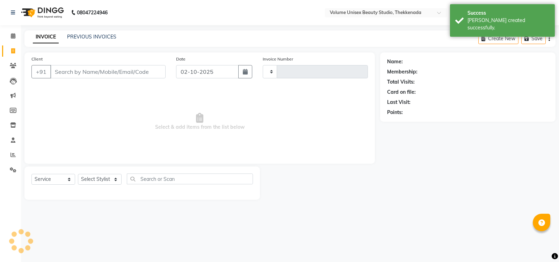
type input "1464"
select select "7432"
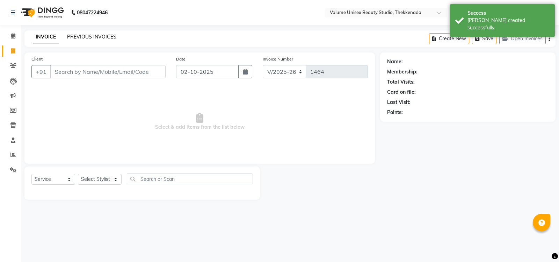
click at [100, 35] on link "PREVIOUS INVOICES" at bounding box center [91, 37] width 49 height 6
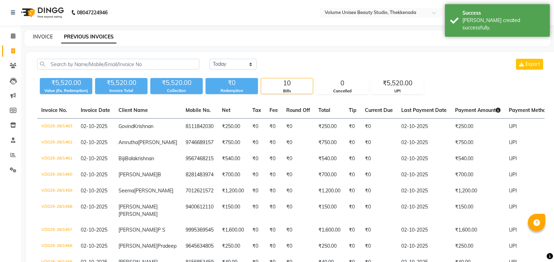
click at [41, 36] on link "INVOICE" at bounding box center [43, 37] width 20 height 6
select select "service"
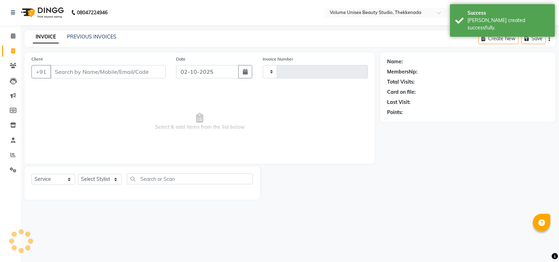
type input "1464"
select select "7432"
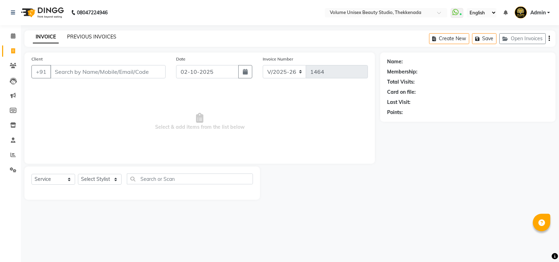
click at [84, 35] on link "PREVIOUS INVOICES" at bounding box center [91, 37] width 49 height 6
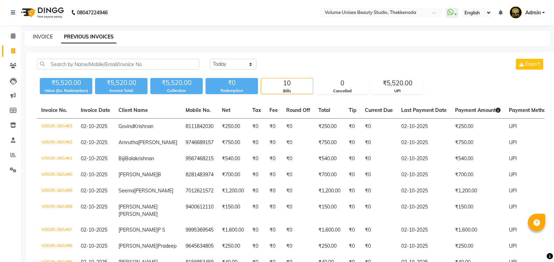
click at [45, 38] on link "INVOICE" at bounding box center [43, 37] width 20 height 6
select select "service"
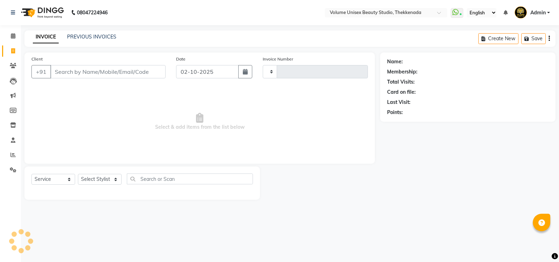
type input "1464"
select select "7432"
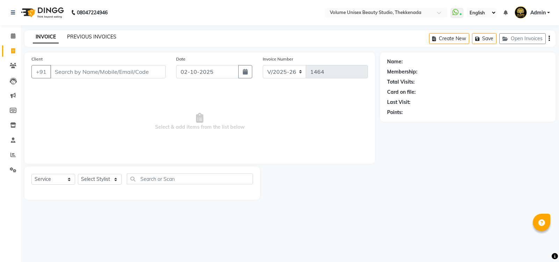
click at [88, 36] on link "PREVIOUS INVOICES" at bounding box center [91, 37] width 49 height 6
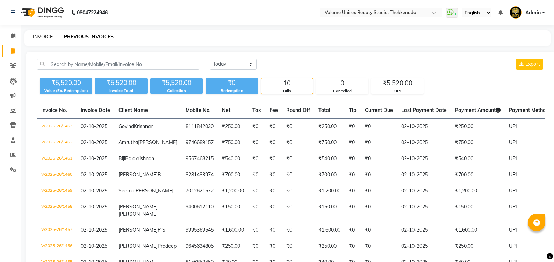
click at [43, 37] on link "INVOICE" at bounding box center [43, 37] width 20 height 6
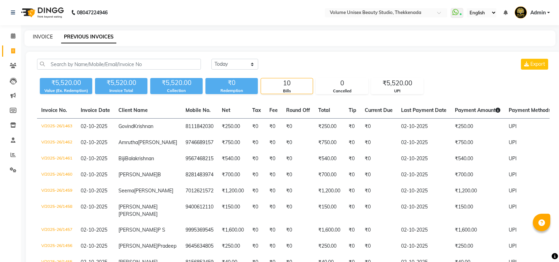
select select "7432"
select select "service"
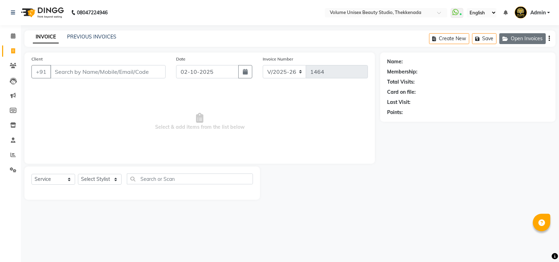
click at [520, 39] on button "Open Invoices" at bounding box center [522, 38] width 46 height 11
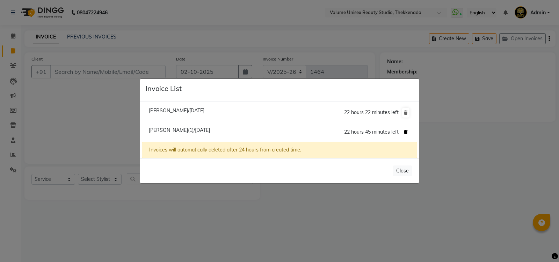
click at [405, 131] on icon at bounding box center [406, 132] width 4 height 4
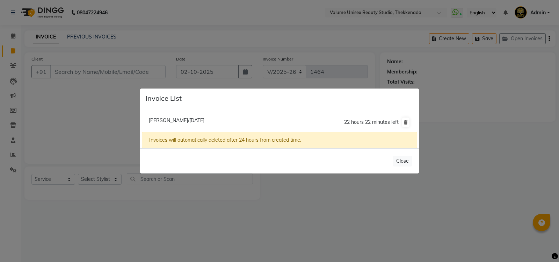
click at [188, 121] on span "[PERSON_NAME]/[DATE]" at bounding box center [177, 120] width 56 height 6
type input "9567965666"
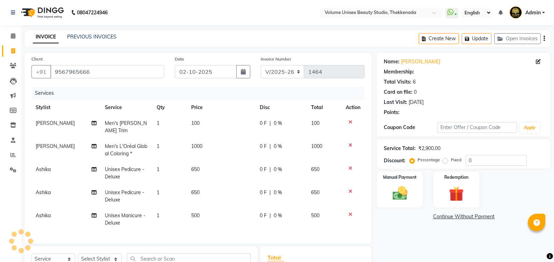
select select "1: Object"
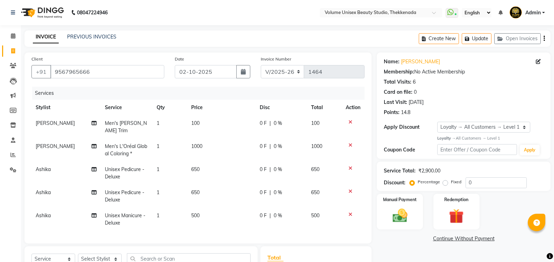
click at [263, 143] on span "0 F" at bounding box center [263, 146] width 7 height 7
select select "91918"
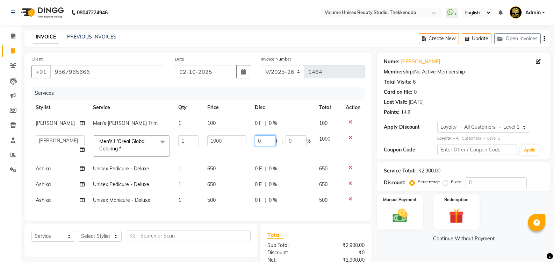
click at [265, 139] on input "0" at bounding box center [265, 140] width 21 height 11
type input "550"
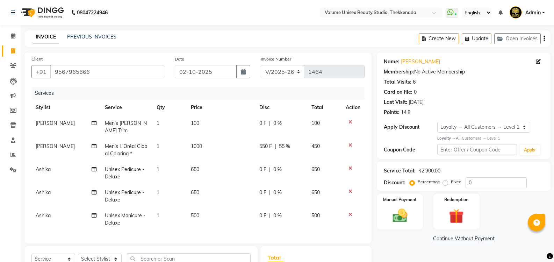
click at [276, 166] on span "0 %" at bounding box center [277, 169] width 8 height 7
select select "89555"
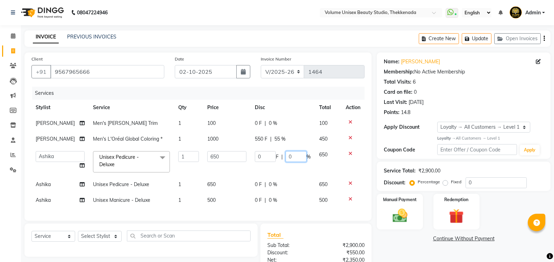
click at [290, 155] on input "0" at bounding box center [295, 156] width 21 height 11
type input "20"
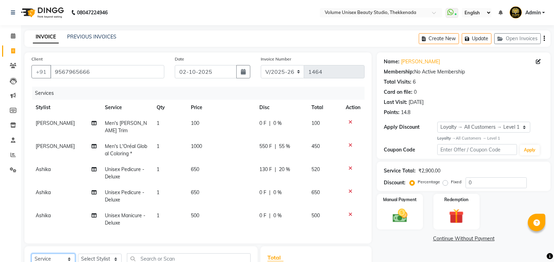
scroll to position [0, 0]
click at [277, 188] on span "0 %" at bounding box center [277, 191] width 8 height 7
select select "89555"
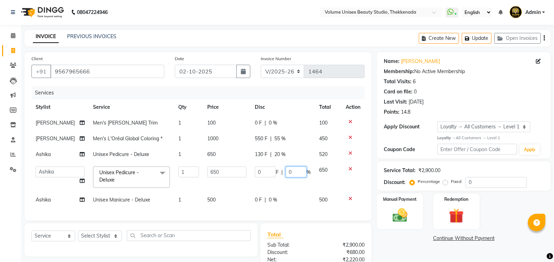
click at [291, 171] on input "0" at bounding box center [295, 171] width 21 height 11
type input "20"
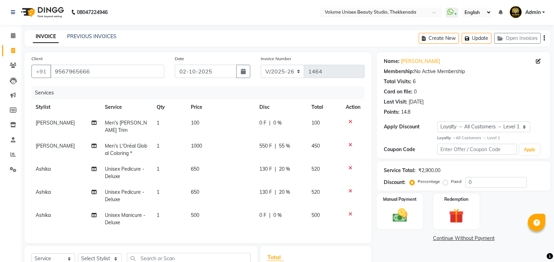
click at [276, 211] on span "0 %" at bounding box center [277, 214] width 8 height 7
select select "89555"
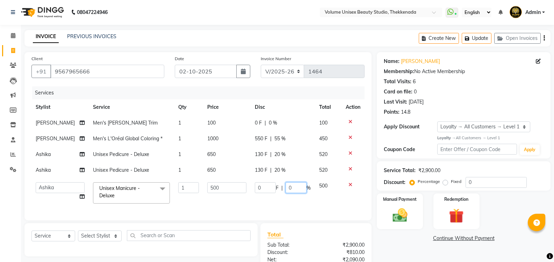
click at [292, 188] on input "0" at bounding box center [295, 187] width 21 height 11
type input "20"
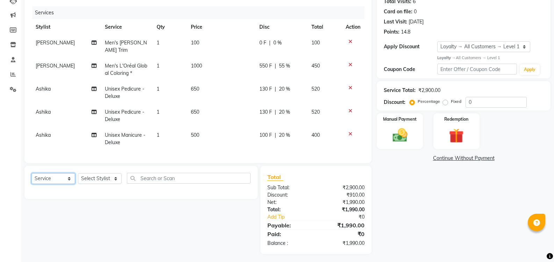
scroll to position [81, 0]
click at [400, 137] on img at bounding box center [399, 135] width 25 height 18
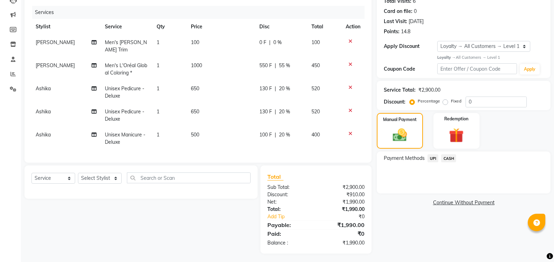
click at [433, 157] on span "UPI" at bounding box center [432, 158] width 11 height 8
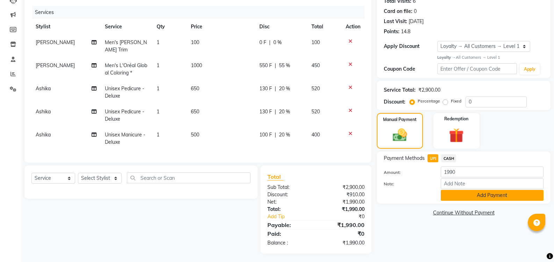
click at [474, 195] on button "Add Payment" at bounding box center [491, 195] width 103 height 11
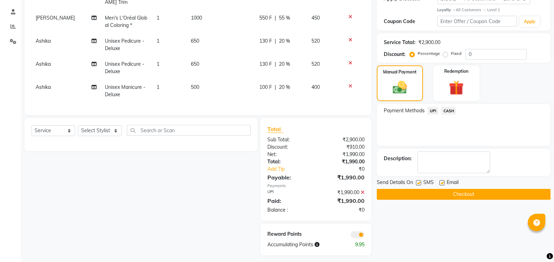
scroll to position [130, 0]
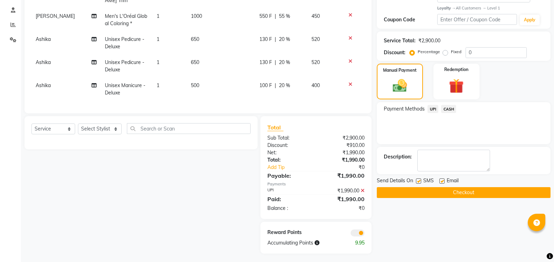
click at [465, 190] on button "Checkout" at bounding box center [464, 192] width 174 height 11
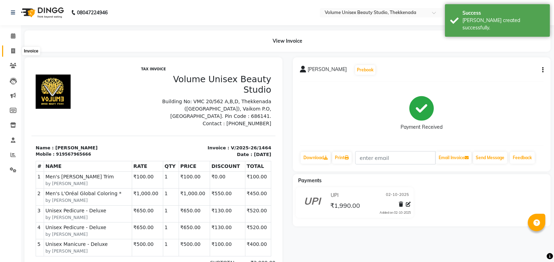
click at [15, 51] on span at bounding box center [13, 51] width 12 height 8
select select "service"
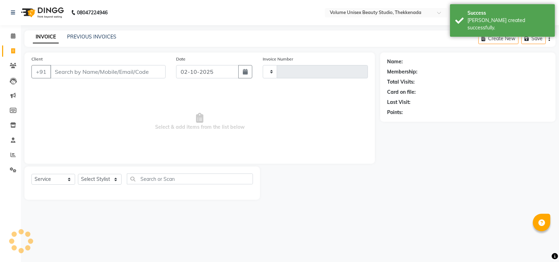
type input "1465"
select select "7432"
click at [72, 35] on link "PREVIOUS INVOICES" at bounding box center [91, 37] width 49 height 6
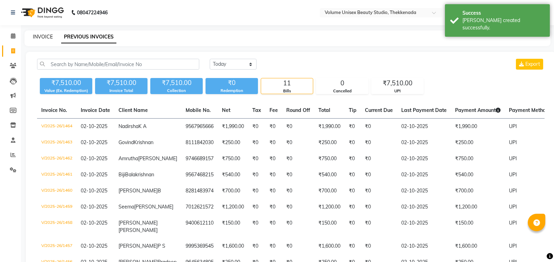
click at [45, 37] on link "INVOICE" at bounding box center [43, 37] width 20 height 6
select select "service"
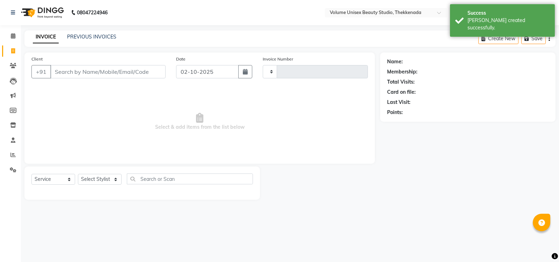
type input "1465"
select select "7432"
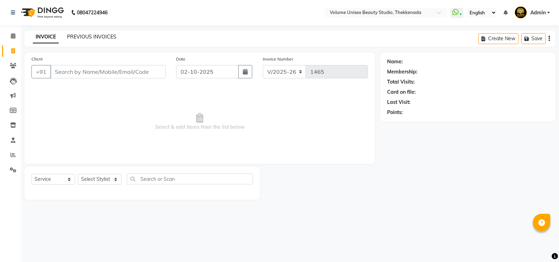
click at [101, 38] on link "PREVIOUS INVOICES" at bounding box center [91, 37] width 49 height 6
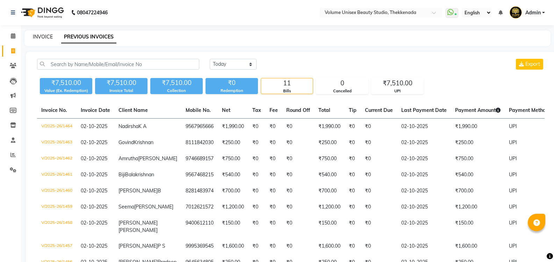
click at [40, 35] on link "INVOICE" at bounding box center [43, 37] width 20 height 6
select select "service"
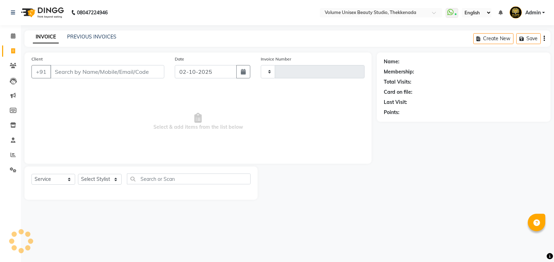
type input "1465"
select select "7432"
click at [86, 72] on input "Client" at bounding box center [107, 71] width 115 height 13
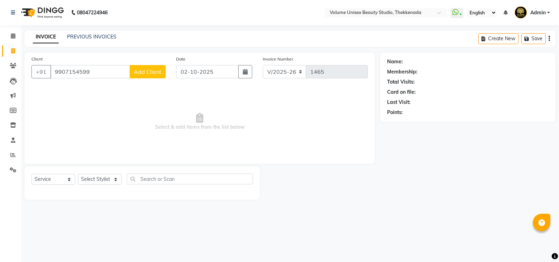
type input "9907154599"
click at [163, 71] on button "Add Client" at bounding box center [148, 71] width 36 height 13
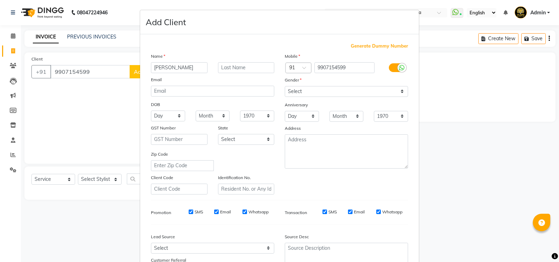
type input "[PERSON_NAME]"
click at [399, 92] on select "Select [DEMOGRAPHIC_DATA] [DEMOGRAPHIC_DATA] Other Prefer Not To Say" at bounding box center [346, 91] width 123 height 11
select select "[DEMOGRAPHIC_DATA]"
click at [285, 86] on select "Select [DEMOGRAPHIC_DATA] [DEMOGRAPHIC_DATA] Other Prefer Not To Say" at bounding box center [346, 91] width 123 height 11
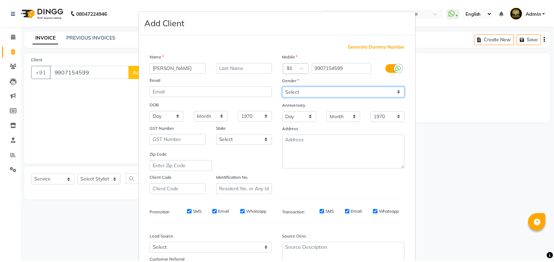
scroll to position [61, 0]
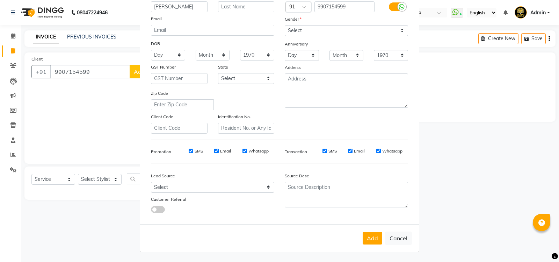
click at [380, 235] on button "Add" at bounding box center [373, 238] width 20 height 13
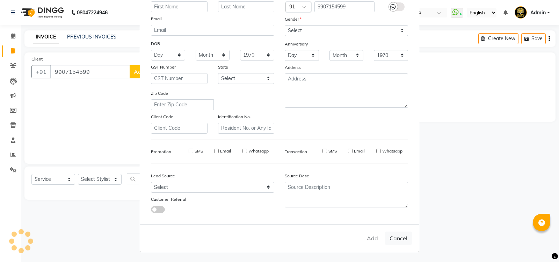
select select
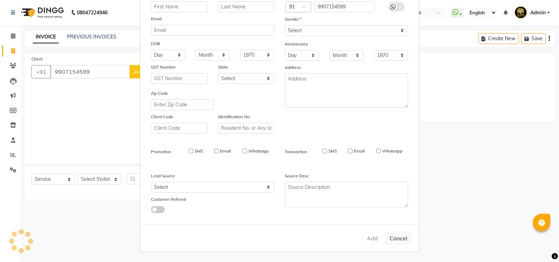
select select
checkbox input "false"
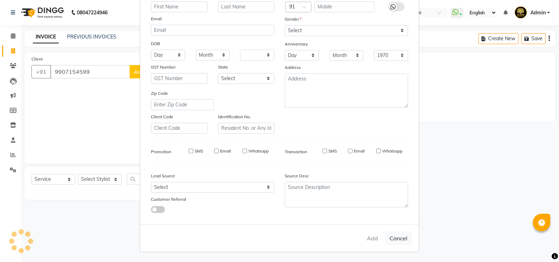
checkbox input "false"
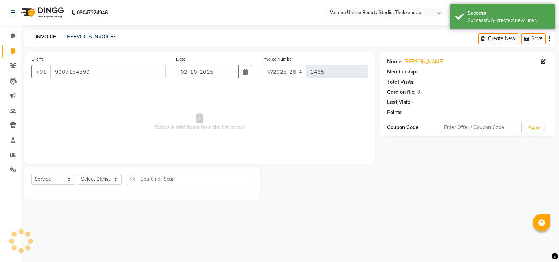
select select "1: Object"
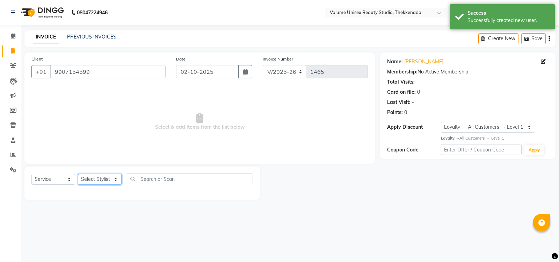
click at [116, 180] on select "Select Stylist [PERSON_NAME] [PERSON_NAME] [PERSON_NAME] [PERSON_NAME] [PERSON_…" at bounding box center [100, 179] width 44 height 11
select select "65214"
click at [78, 174] on select "Select Stylist [PERSON_NAME] [PERSON_NAME] [PERSON_NAME] [PERSON_NAME] [PERSON_…" at bounding box center [100, 179] width 44 height 11
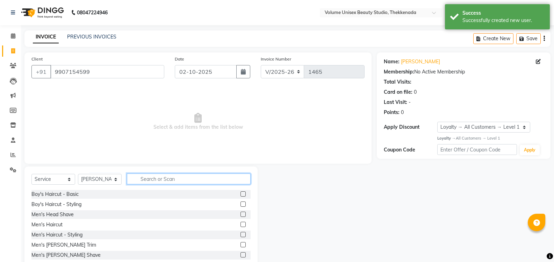
click at [167, 178] on input "text" at bounding box center [189, 178] width 124 height 11
click at [54, 224] on div "Men's Haircut" at bounding box center [46, 224] width 31 height 7
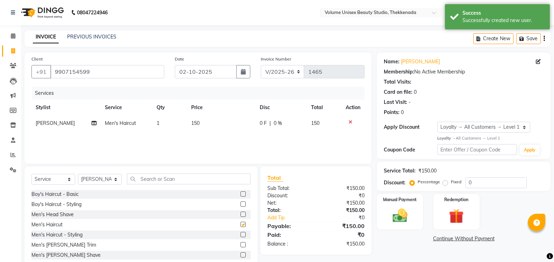
checkbox input "false"
click at [394, 215] on img at bounding box center [399, 215] width 25 height 18
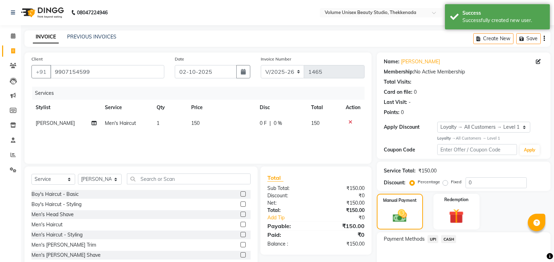
click at [434, 239] on span "UPI" at bounding box center [432, 239] width 11 height 8
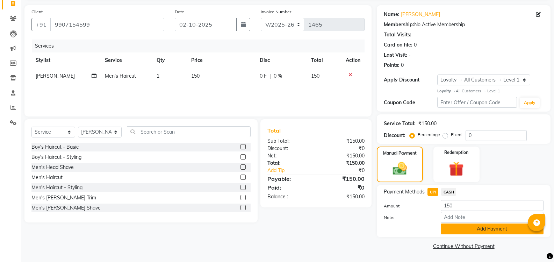
click at [467, 233] on button "Add Payment" at bounding box center [491, 228] width 103 height 11
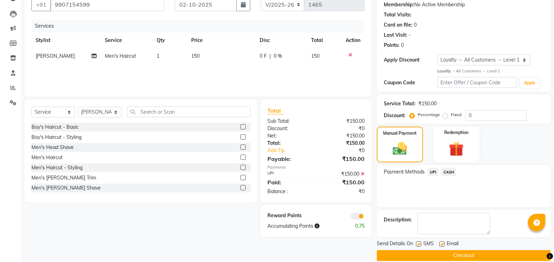
scroll to position [76, 0]
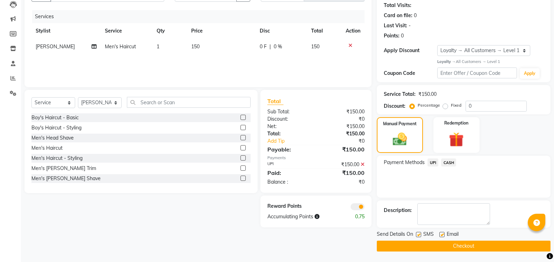
click at [464, 245] on button "Checkout" at bounding box center [464, 245] width 174 height 11
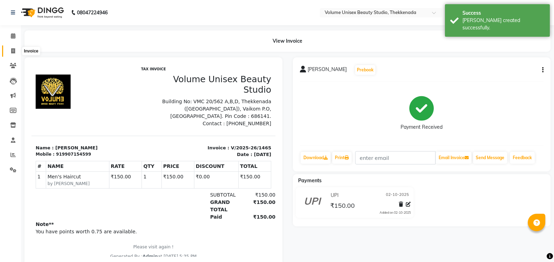
click at [12, 52] on icon at bounding box center [13, 50] width 4 height 5
select select "7432"
select select "service"
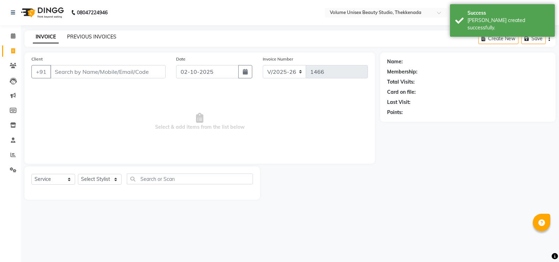
click at [85, 34] on link "PREVIOUS INVOICES" at bounding box center [91, 37] width 49 height 6
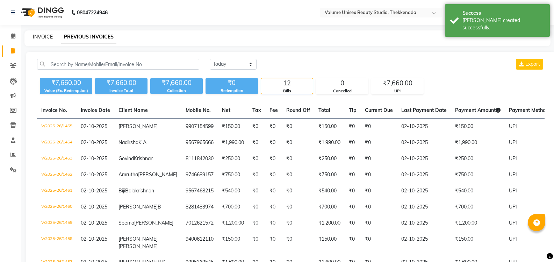
click at [50, 37] on link "INVOICE" at bounding box center [43, 37] width 20 height 6
select select "7432"
select select "service"
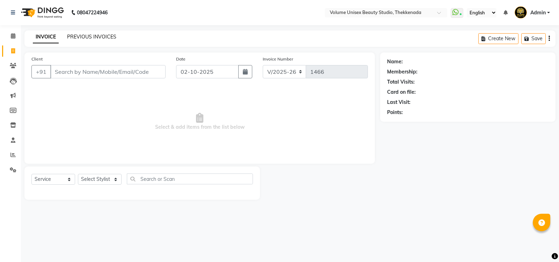
click at [97, 34] on link "PREVIOUS INVOICES" at bounding box center [91, 37] width 49 height 6
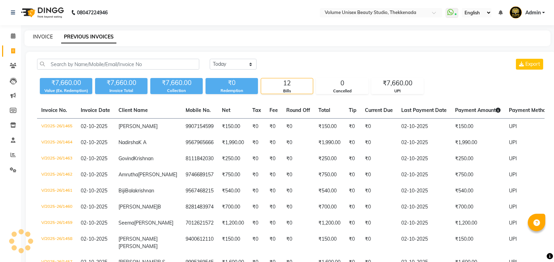
click at [46, 39] on link "INVOICE" at bounding box center [43, 37] width 20 height 6
select select "service"
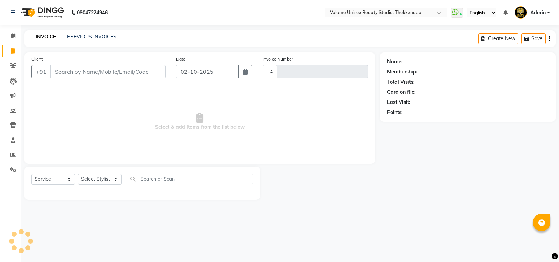
type input "1466"
select select "7432"
click at [109, 72] on input "Client" at bounding box center [107, 71] width 115 height 13
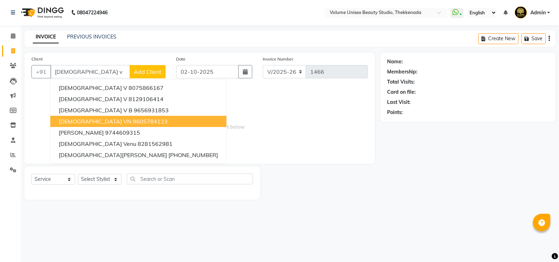
click at [133, 124] on ngb-highlight "9605784123" at bounding box center [150, 121] width 35 height 7
type input "9605784123"
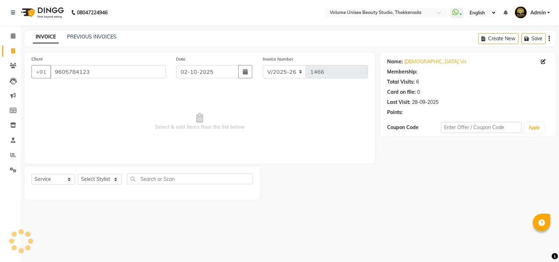
select select "1: Object"
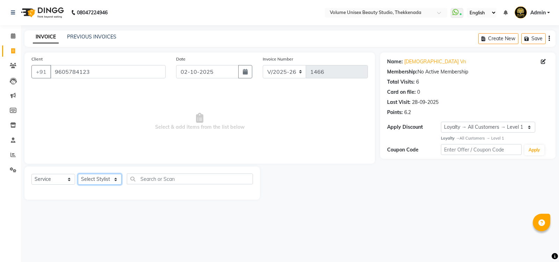
click at [114, 180] on select "Select Stylist [PERSON_NAME] [PERSON_NAME] [PERSON_NAME] [PERSON_NAME] [PERSON_…" at bounding box center [100, 179] width 44 height 11
select select "91920"
click at [78, 174] on select "Select Stylist [PERSON_NAME] [PERSON_NAME] [PERSON_NAME] [PERSON_NAME] [PERSON_…" at bounding box center [100, 179] width 44 height 11
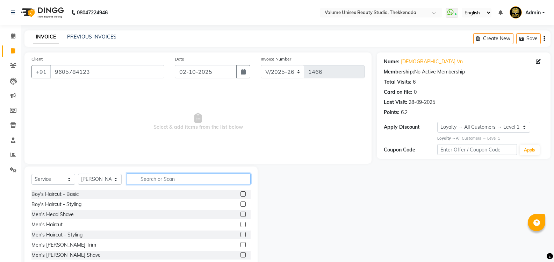
click at [153, 179] on input "text" at bounding box center [189, 178] width 124 height 11
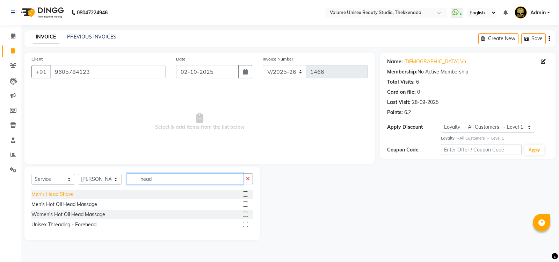
type input "head"
click at [49, 194] on div "Men's Head Shave" at bounding box center [52, 193] width 42 height 7
checkbox input "false"
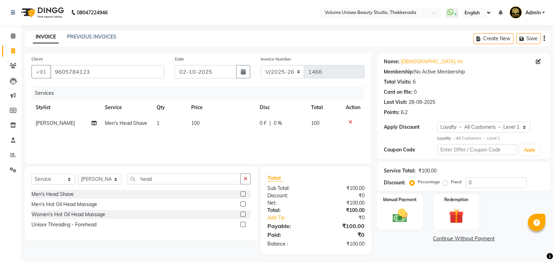
click at [349, 123] on icon at bounding box center [350, 121] width 4 height 5
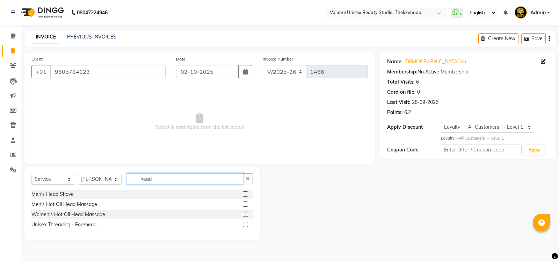
click at [155, 178] on input "head" at bounding box center [185, 178] width 116 height 11
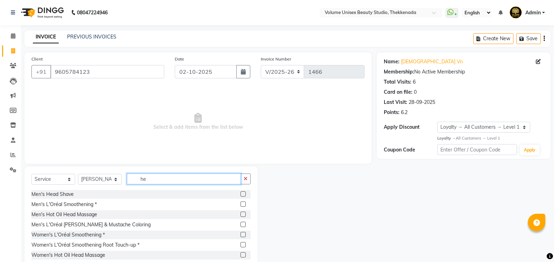
type input "h"
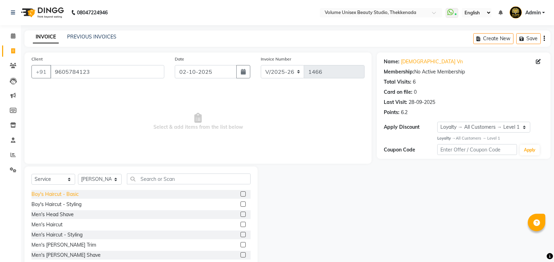
click at [55, 196] on div "Boy's Haircut - Basic" at bounding box center [54, 193] width 47 height 7
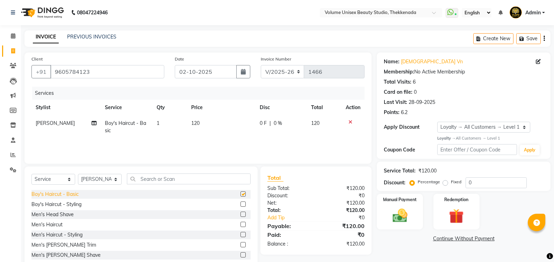
checkbox input "false"
click at [401, 216] on img at bounding box center [399, 215] width 25 height 18
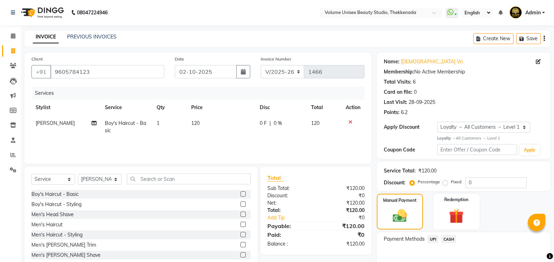
click at [433, 237] on span "UPI" at bounding box center [432, 239] width 11 height 8
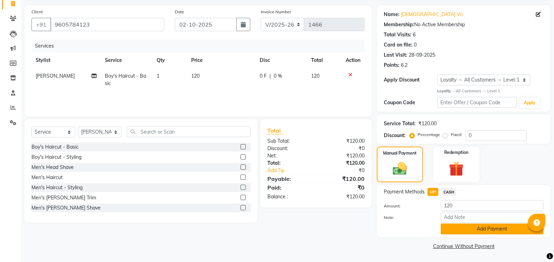
click at [465, 230] on button "Add Payment" at bounding box center [491, 228] width 103 height 11
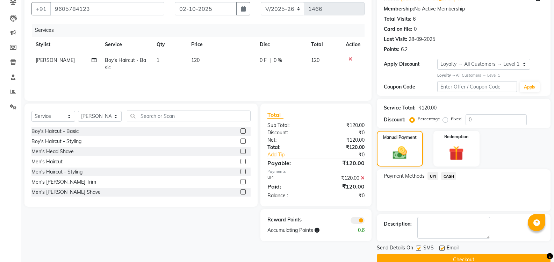
scroll to position [76, 0]
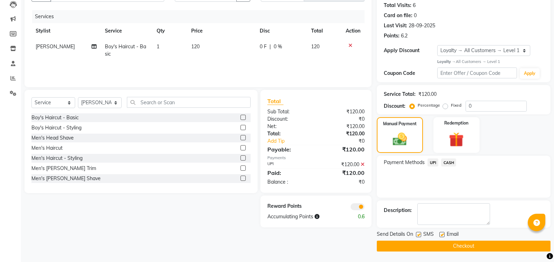
click at [456, 249] on button "Checkout" at bounding box center [464, 245] width 174 height 11
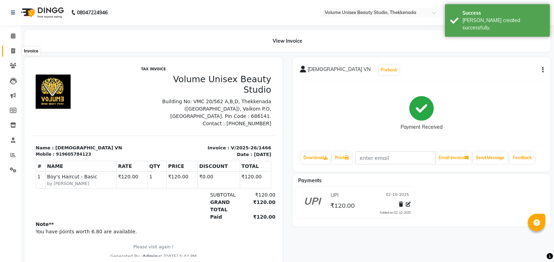
click at [13, 51] on icon at bounding box center [13, 50] width 4 height 5
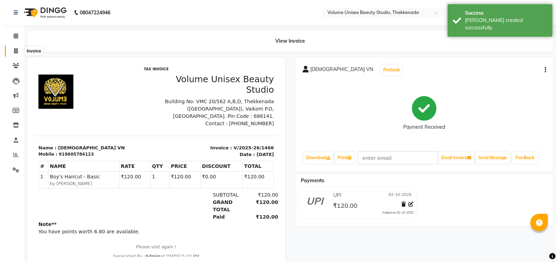
select select "7432"
select select "service"
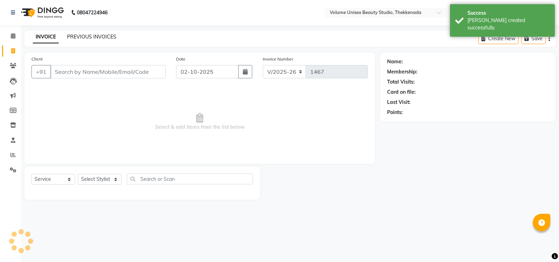
click at [98, 38] on link "PREVIOUS INVOICES" at bounding box center [91, 37] width 49 height 6
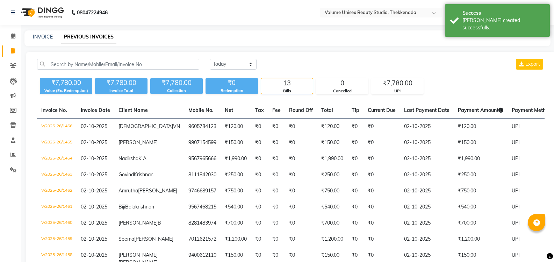
click at [37, 40] on div "INVOICE" at bounding box center [43, 36] width 20 height 7
click at [48, 37] on link "INVOICE" at bounding box center [43, 37] width 20 height 6
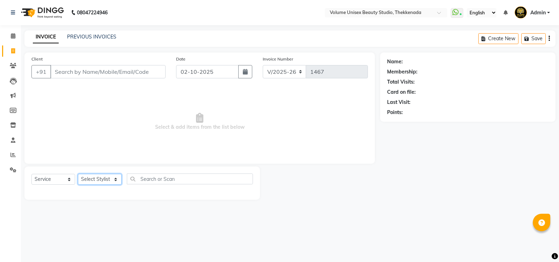
click at [117, 180] on select "Select Stylist [PERSON_NAME] [PERSON_NAME] [PERSON_NAME] [PERSON_NAME] [PERSON_…" at bounding box center [100, 179] width 44 height 11
click at [78, 174] on select "Select Stylist [PERSON_NAME] [PERSON_NAME] [PERSON_NAME] [PERSON_NAME] [PERSON_…" at bounding box center [100, 179] width 44 height 11
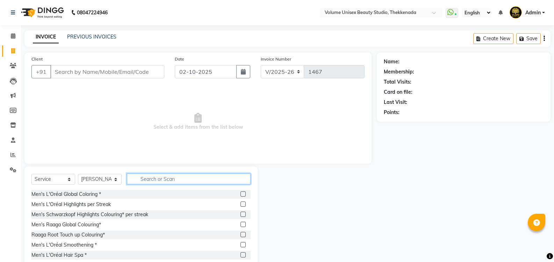
click at [155, 177] on input "text" at bounding box center [189, 178] width 124 height 11
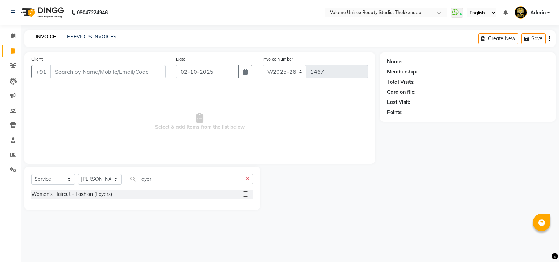
click at [97, 198] on div "Women's Haircut - Fashion (Layers)" at bounding box center [141, 194] width 221 height 9
click at [104, 194] on div "Women's Haircut - Fashion (Layers)" at bounding box center [71, 193] width 81 height 7
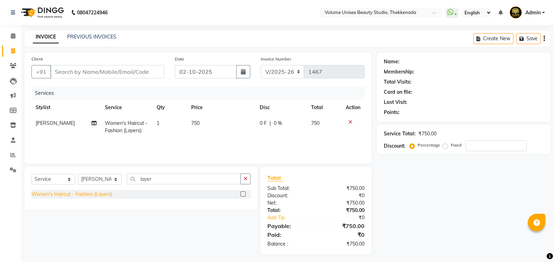
click at [104, 194] on div "Women's Haircut - Fashion (Layers)" at bounding box center [71, 193] width 81 height 7
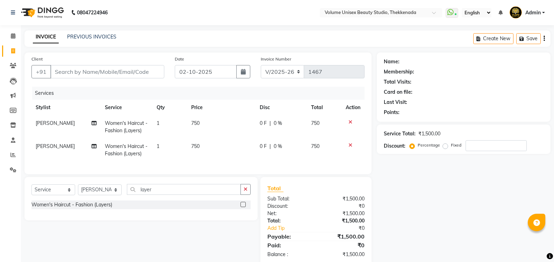
click at [42, 147] on span "[PERSON_NAME]" at bounding box center [55, 146] width 39 height 6
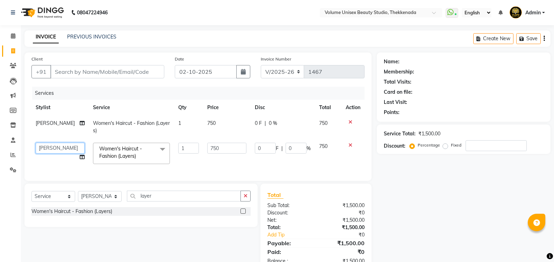
click at [55, 147] on select "[PERSON_NAME] [PERSON_NAME] [PERSON_NAME] [PERSON_NAME] [PERSON_NAME] [PERSON_N…" at bounding box center [60, 148] width 49 height 11
click at [92, 71] on input "Client" at bounding box center [107, 71] width 114 height 13
click at [165, 201] on input "layer" at bounding box center [184, 195] width 114 height 11
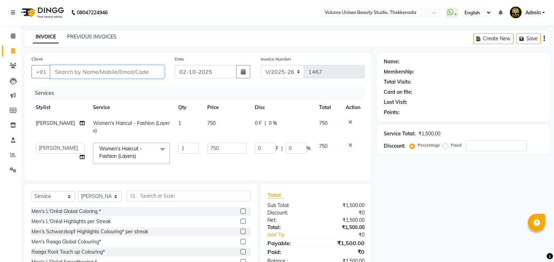
click at [87, 70] on input "Client" at bounding box center [107, 71] width 114 height 13
click at [91, 71] on input "Client" at bounding box center [107, 71] width 114 height 13
click at [139, 71] on span "Add Client" at bounding box center [146, 71] width 28 height 7
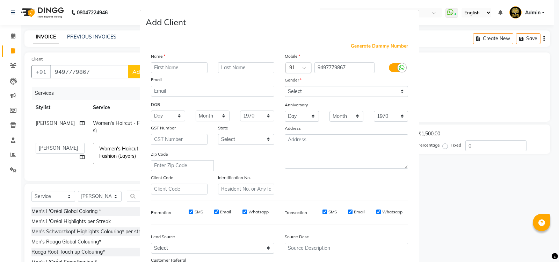
click at [162, 71] on input "text" at bounding box center [179, 67] width 57 height 11
drag, startPoint x: 400, startPoint y: 92, endPoint x: 393, endPoint y: 95, distance: 7.8
click at [400, 92] on select "Select [DEMOGRAPHIC_DATA] [DEMOGRAPHIC_DATA] Other Prefer Not To Say" at bounding box center [346, 91] width 123 height 11
click at [285, 86] on select "Select [DEMOGRAPHIC_DATA] [DEMOGRAPHIC_DATA] Other Prefer Not To Say" at bounding box center [346, 91] width 123 height 11
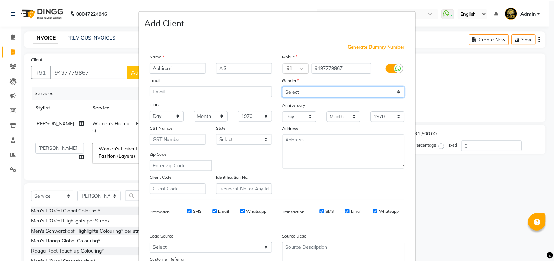
scroll to position [61, 0]
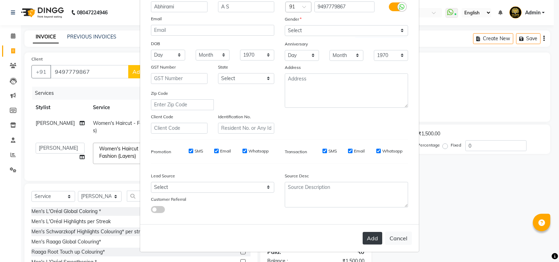
click at [366, 243] on button "Add" at bounding box center [373, 238] width 20 height 13
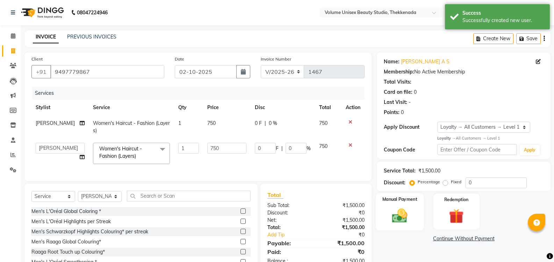
click at [400, 215] on img at bounding box center [399, 215] width 25 height 18
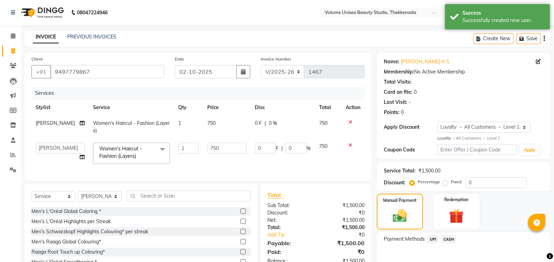
click at [434, 239] on span "UPI" at bounding box center [432, 239] width 11 height 8
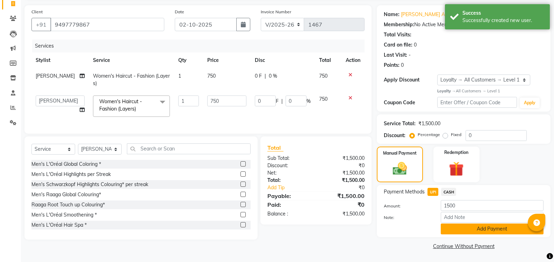
click at [449, 227] on button "Add Payment" at bounding box center [491, 228] width 103 height 11
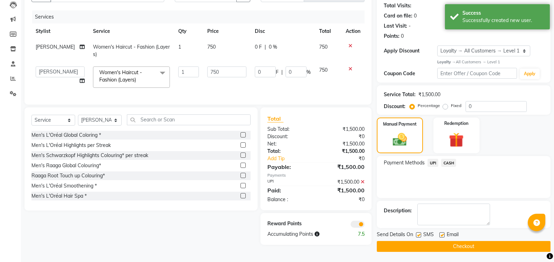
scroll to position [76, 0]
click at [440, 246] on button "Checkout" at bounding box center [464, 245] width 174 height 11
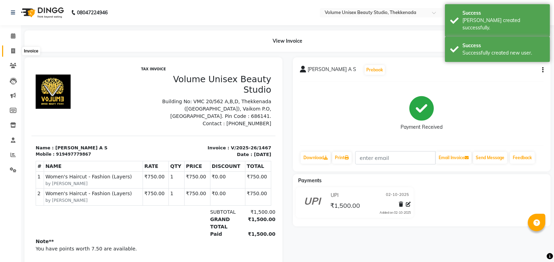
click at [15, 53] on span at bounding box center [13, 51] width 12 height 8
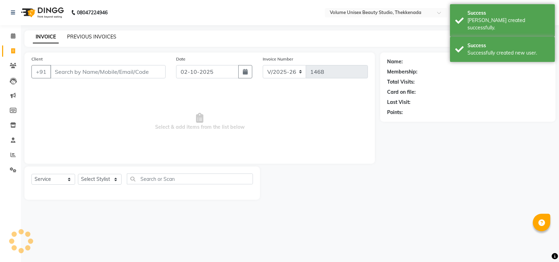
click at [92, 39] on link "PREVIOUS INVOICES" at bounding box center [91, 37] width 49 height 6
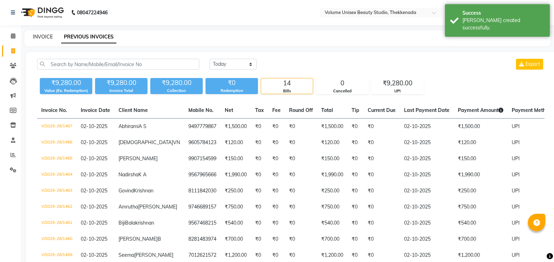
click at [49, 36] on link "INVOICE" at bounding box center [43, 37] width 20 height 6
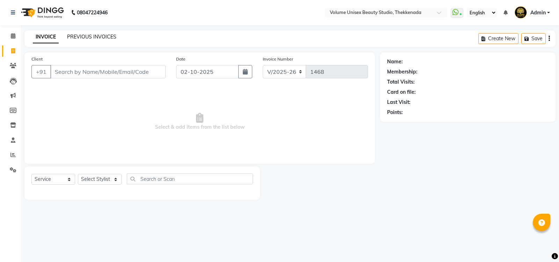
click at [90, 37] on link "PREVIOUS INVOICES" at bounding box center [91, 37] width 49 height 6
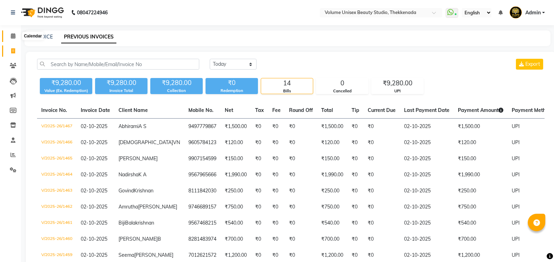
click at [12, 38] on icon at bounding box center [13, 35] width 5 height 5
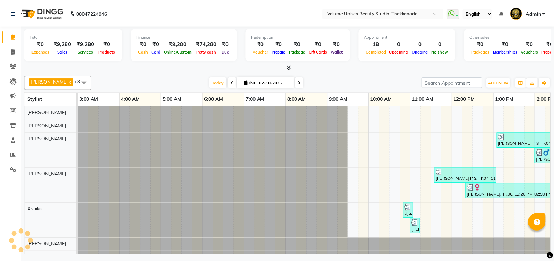
scroll to position [0, 126]
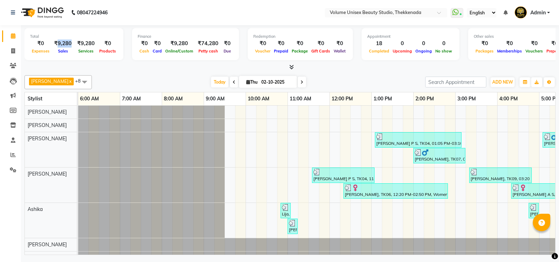
drag, startPoint x: 71, startPoint y: 43, endPoint x: 56, endPoint y: 43, distance: 14.7
click at [56, 43] on div "₹9,280" at bounding box center [62, 43] width 23 height 8
click at [79, 64] on div at bounding box center [289, 67] width 531 height 7
click at [12, 66] on icon at bounding box center [13, 65] width 7 height 5
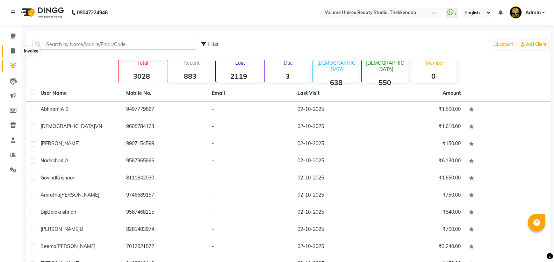
click at [13, 52] on icon at bounding box center [13, 50] width 4 height 5
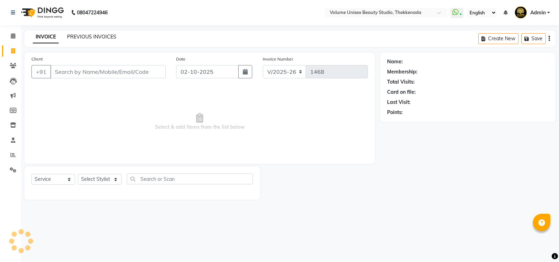
click at [86, 36] on link "PREVIOUS INVOICES" at bounding box center [91, 37] width 49 height 6
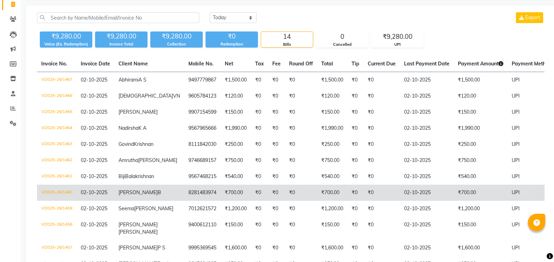
scroll to position [34, 0]
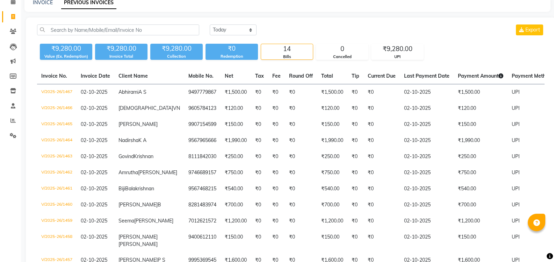
click at [288, 52] on div "14" at bounding box center [287, 49] width 52 height 10
click at [293, 65] on div "[DATE] [DATE] Custom Range Export ₹9,280.00 Value (Ex. Redemption) ₹9,280.00 In…" at bounding box center [291, 183] width 530 height 333
click at [299, 50] on div "14" at bounding box center [287, 49] width 52 height 10
click at [336, 51] on div "0" at bounding box center [342, 49] width 52 height 10
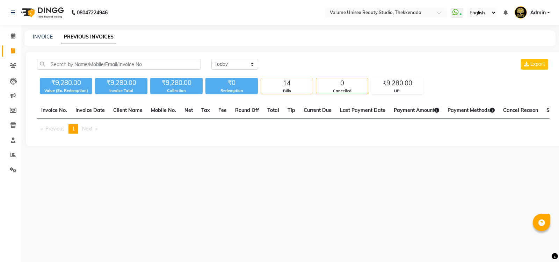
click at [288, 83] on div "14" at bounding box center [287, 83] width 52 height 10
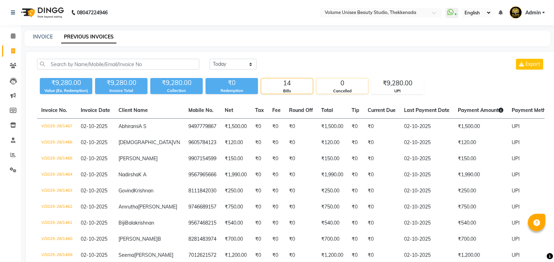
click at [335, 84] on div "0" at bounding box center [342, 83] width 52 height 10
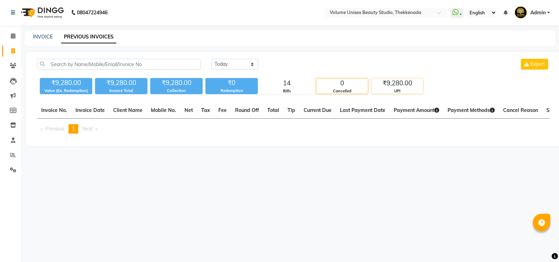
click at [399, 81] on div "₹9,280.00" at bounding box center [397, 83] width 52 height 10
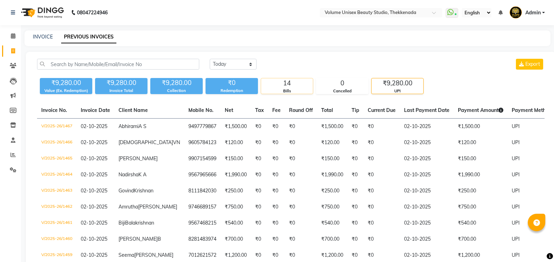
click at [286, 87] on div "14" at bounding box center [287, 83] width 52 height 10
click at [344, 87] on div "0" at bounding box center [342, 83] width 52 height 10
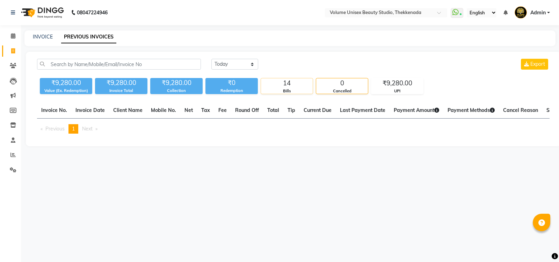
click at [291, 86] on div "14" at bounding box center [287, 83] width 52 height 10
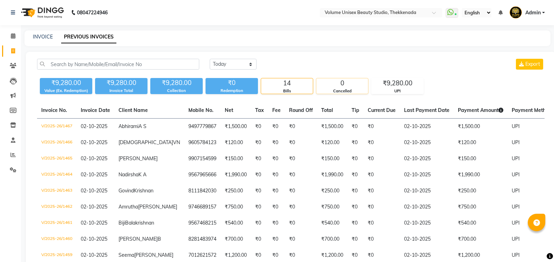
click at [341, 85] on div "0" at bounding box center [342, 83] width 52 height 10
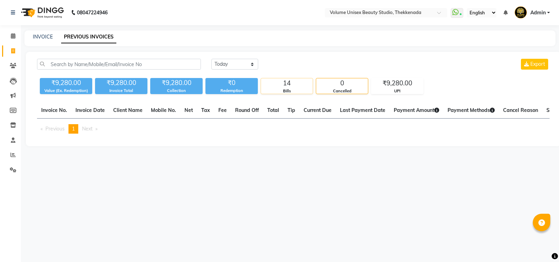
drag, startPoint x: 276, startPoint y: 87, endPoint x: 343, endPoint y: 83, distance: 66.4
click at [276, 86] on div "14" at bounding box center [287, 83] width 52 height 10
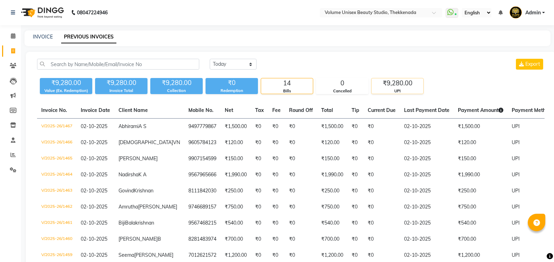
click at [404, 83] on div "₹9,280.00" at bounding box center [397, 83] width 52 height 10
click at [397, 84] on div "₹9,280.00" at bounding box center [397, 83] width 52 height 10
click at [388, 83] on div "₹9,280.00" at bounding box center [397, 83] width 52 height 10
click at [394, 82] on div "₹9,280.00" at bounding box center [397, 83] width 52 height 10
click at [400, 85] on div "₹9,280.00" at bounding box center [397, 83] width 52 height 10
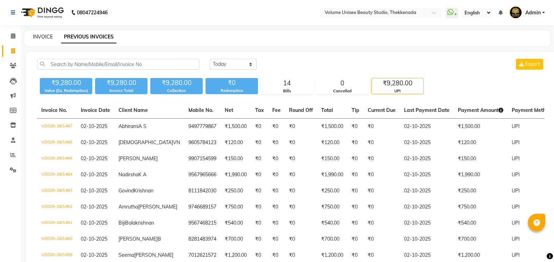
click at [46, 38] on link "INVOICE" at bounding box center [43, 37] width 20 height 6
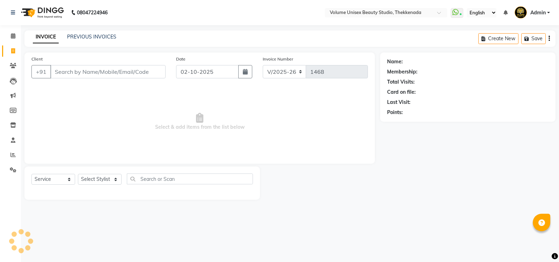
click at [108, 67] on input "Client" at bounding box center [107, 71] width 115 height 13
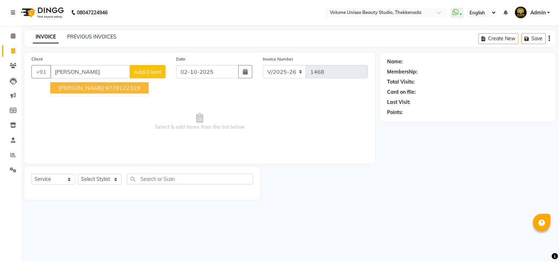
click at [105, 87] on ngb-highlight "9778122319" at bounding box center [122, 87] width 35 height 7
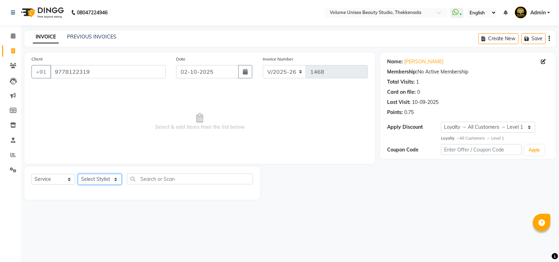
click at [115, 180] on select "Select Stylist [PERSON_NAME] [PERSON_NAME] [PERSON_NAME] [PERSON_NAME] [PERSON_…" at bounding box center [100, 179] width 44 height 11
click at [78, 174] on select "Select Stylist [PERSON_NAME] [PERSON_NAME] [PERSON_NAME] [PERSON_NAME] [PERSON_…" at bounding box center [100, 179] width 44 height 11
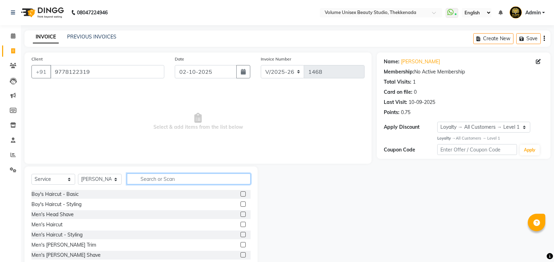
click at [183, 178] on input "text" at bounding box center [189, 178] width 124 height 11
click at [60, 223] on div "Men's Haircut" at bounding box center [46, 224] width 31 height 7
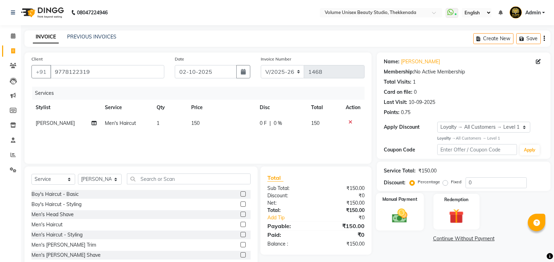
click at [404, 217] on img at bounding box center [399, 215] width 25 height 18
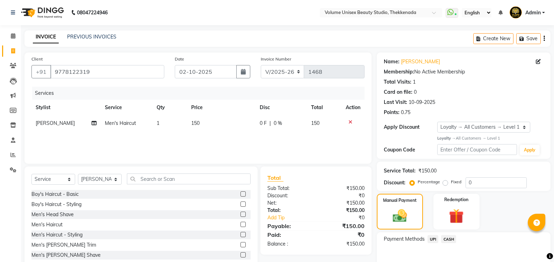
click at [432, 239] on span "UPI" at bounding box center [432, 239] width 11 height 8
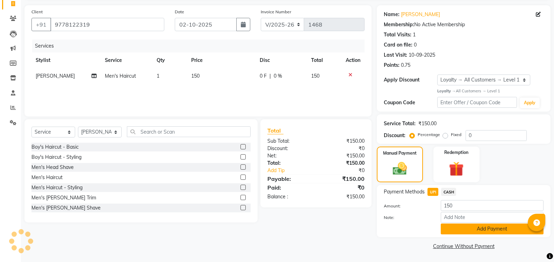
click at [466, 229] on button "Add Payment" at bounding box center [491, 228] width 103 height 11
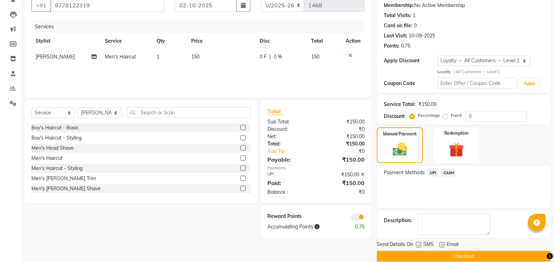
scroll to position [76, 0]
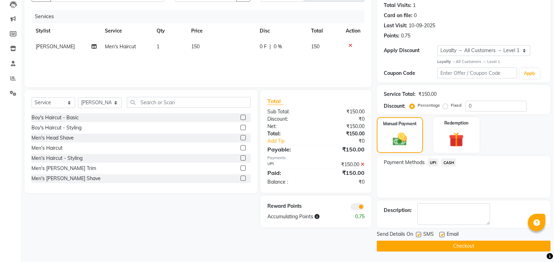
click at [466, 248] on button "Checkout" at bounding box center [464, 245] width 174 height 11
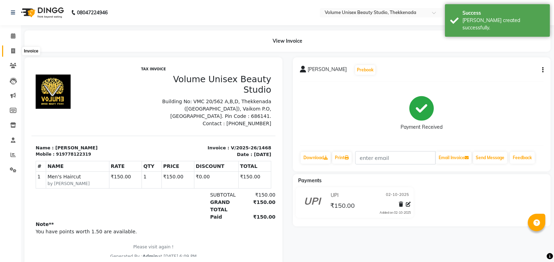
click at [15, 51] on icon at bounding box center [13, 50] width 4 height 5
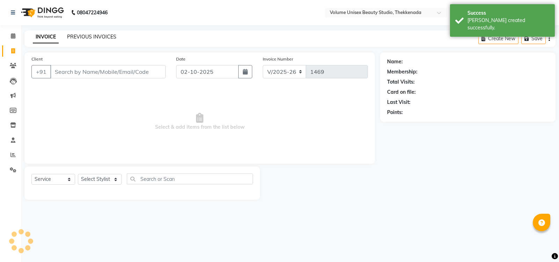
click at [101, 37] on link "PREVIOUS INVOICES" at bounding box center [91, 37] width 49 height 6
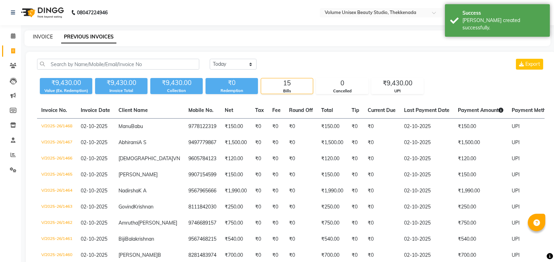
click at [45, 35] on link "INVOICE" at bounding box center [43, 37] width 20 height 6
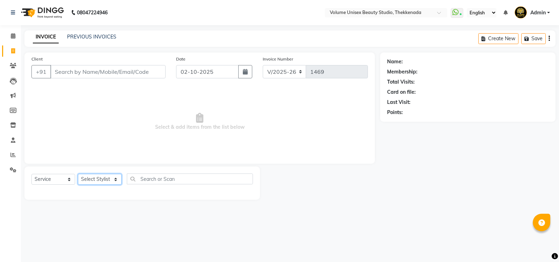
click at [116, 181] on select "Select Stylist [PERSON_NAME] [PERSON_NAME] [PERSON_NAME] [PERSON_NAME] [PERSON_…" at bounding box center [100, 179] width 44 height 11
click at [78, 174] on select "Select Stylist [PERSON_NAME] [PERSON_NAME] [PERSON_NAME] [PERSON_NAME] [PERSON_…" at bounding box center [100, 179] width 44 height 11
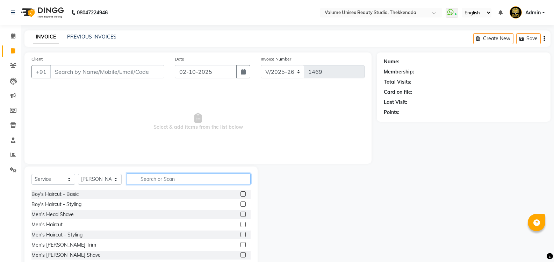
click at [154, 178] on input "text" at bounding box center [189, 178] width 124 height 11
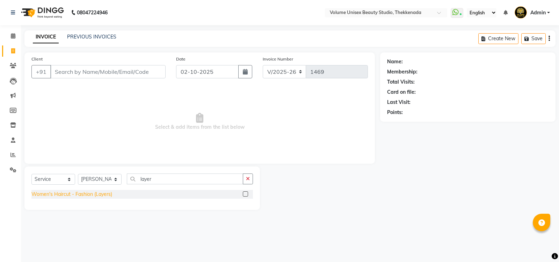
click at [102, 193] on div "Women's Haircut - Fashion (Layers)" at bounding box center [71, 193] width 81 height 7
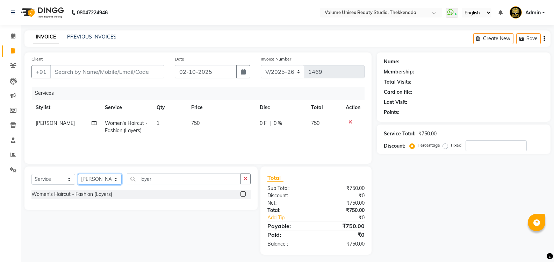
click at [115, 180] on select "Select Stylist [PERSON_NAME] [PERSON_NAME] [PERSON_NAME] [PERSON_NAME] [PERSON_…" at bounding box center [100, 179] width 44 height 11
click at [78, 174] on select "Select Stylist [PERSON_NAME] [PERSON_NAME] [PERSON_NAME] [PERSON_NAME] [PERSON_…" at bounding box center [100, 179] width 44 height 11
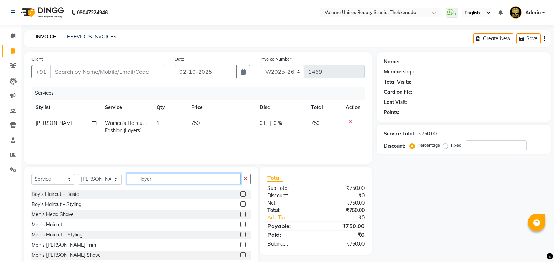
click at [158, 176] on input "layer" at bounding box center [184, 178] width 114 height 11
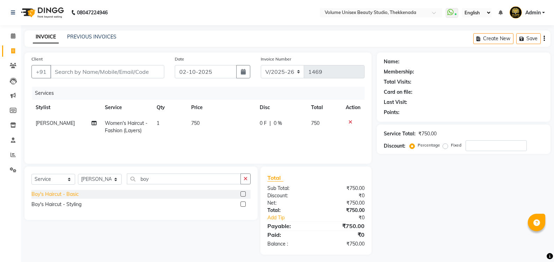
click at [51, 195] on div "Boy's Haircut - Basic" at bounding box center [54, 193] width 47 height 7
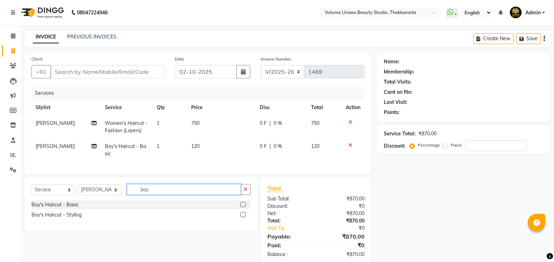
click at [158, 195] on input "boy" at bounding box center [184, 189] width 114 height 11
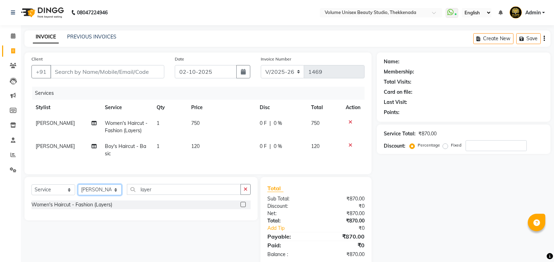
click at [116, 195] on select "Select Stylist [PERSON_NAME] [PERSON_NAME] [PERSON_NAME] [PERSON_NAME] [PERSON_…" at bounding box center [100, 189] width 44 height 11
click at [78, 189] on select "Select Stylist [PERSON_NAME] [PERSON_NAME] [PERSON_NAME] [PERSON_NAME] [PERSON_…" at bounding box center [100, 189] width 44 height 11
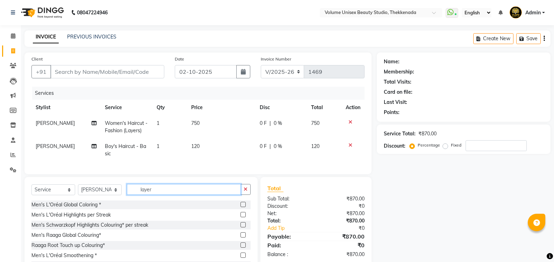
click at [158, 194] on input "layer" at bounding box center [184, 189] width 114 height 11
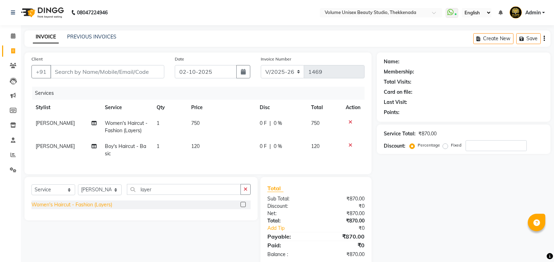
click at [99, 208] on div "Women's Haircut - Fashion (Layers)" at bounding box center [71, 204] width 81 height 7
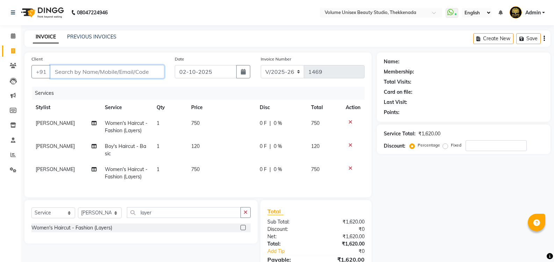
click at [87, 74] on input "Client" at bounding box center [107, 71] width 114 height 13
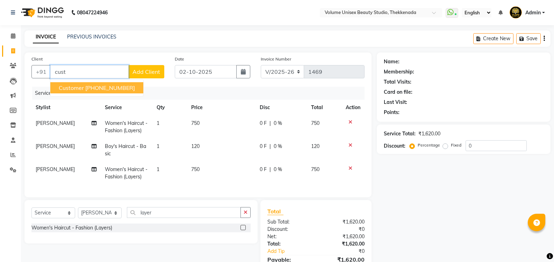
click at [91, 89] on ngb-highlight "[PHONE_NUMBER]" at bounding box center [110, 87] width 50 height 7
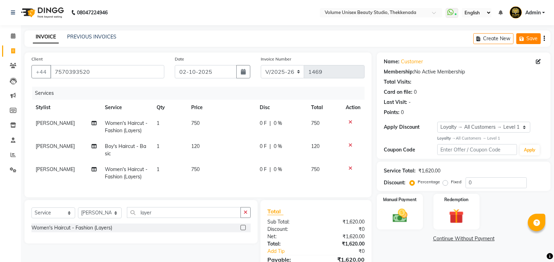
click at [522, 35] on button "Save" at bounding box center [528, 38] width 24 height 11
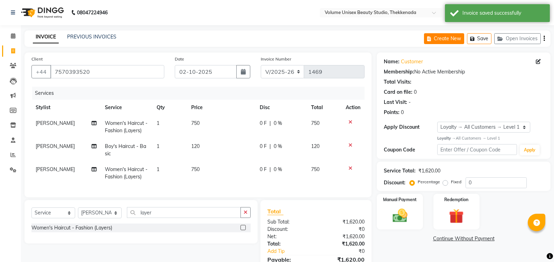
click at [441, 36] on button "Create New" at bounding box center [444, 38] width 40 height 11
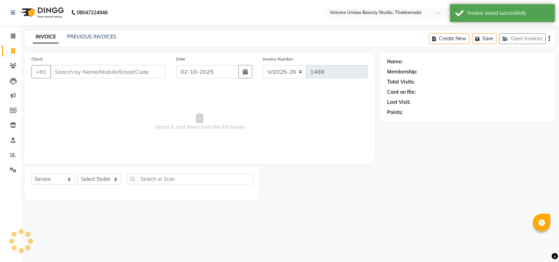
click at [85, 69] on input "Client" at bounding box center [107, 71] width 115 height 13
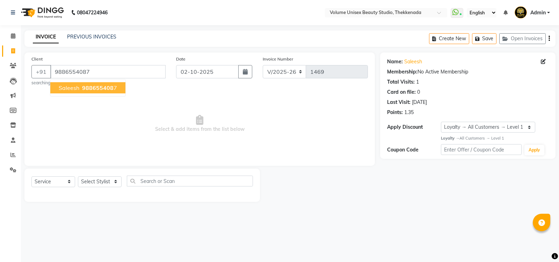
click at [75, 87] on span "Saleesh" at bounding box center [69, 87] width 21 height 7
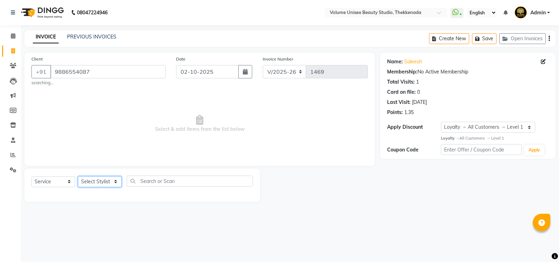
click at [116, 182] on select "Select Stylist [PERSON_NAME] [PERSON_NAME] [PERSON_NAME] [PERSON_NAME] [PERSON_…" at bounding box center [100, 181] width 44 height 11
click at [114, 182] on select "Select Stylist [PERSON_NAME] [PERSON_NAME] [PERSON_NAME] [PERSON_NAME] [PERSON_…" at bounding box center [100, 181] width 44 height 11
click at [78, 176] on select "Select Stylist [PERSON_NAME] [PERSON_NAME] [PERSON_NAME] [PERSON_NAME] [PERSON_…" at bounding box center [100, 181] width 44 height 11
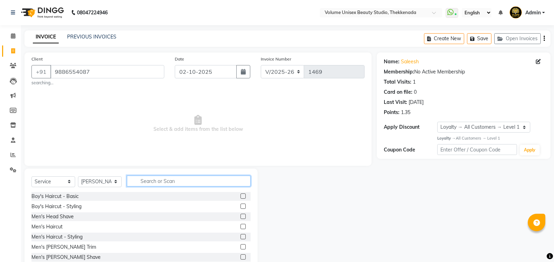
click at [167, 180] on input "text" at bounding box center [189, 180] width 124 height 11
click at [55, 225] on div "Men's Haircut" at bounding box center [46, 226] width 31 height 7
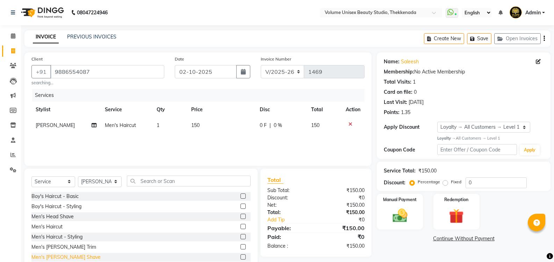
click at [68, 257] on div "Men's [PERSON_NAME] Shave" at bounding box center [65, 256] width 69 height 7
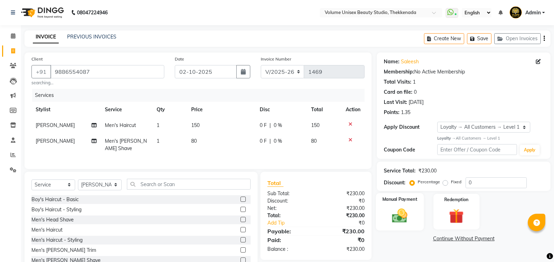
click at [396, 218] on img at bounding box center [399, 215] width 25 height 18
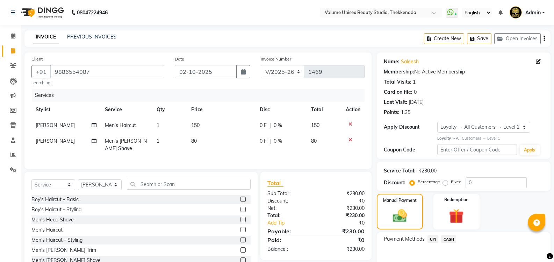
click at [430, 240] on span "UPI" at bounding box center [432, 239] width 11 height 8
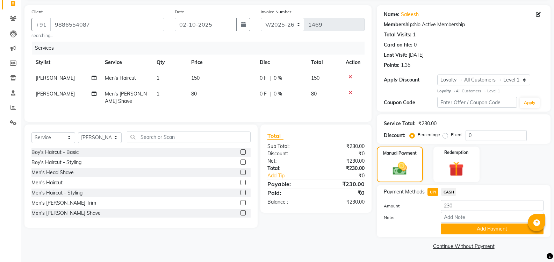
click at [470, 228] on button "Add Payment" at bounding box center [491, 228] width 103 height 11
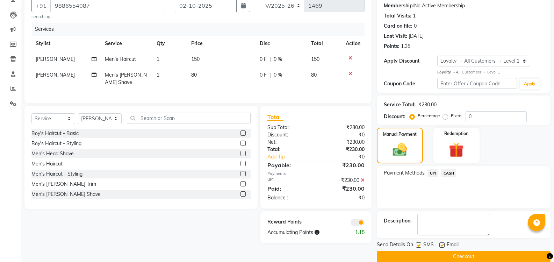
scroll to position [76, 0]
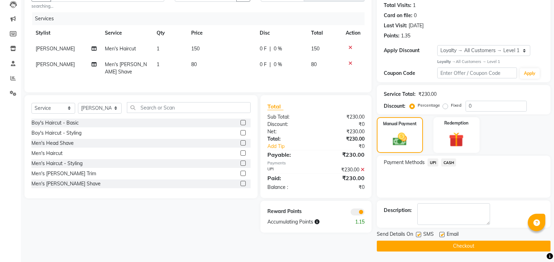
click at [429, 247] on button "Checkout" at bounding box center [464, 245] width 174 height 11
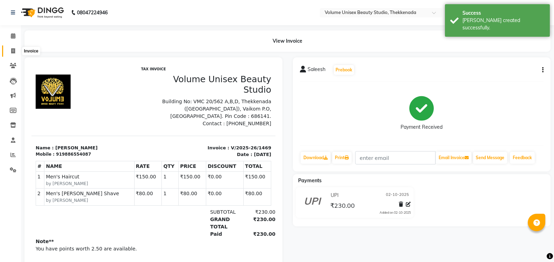
click at [15, 52] on icon at bounding box center [13, 50] width 4 height 5
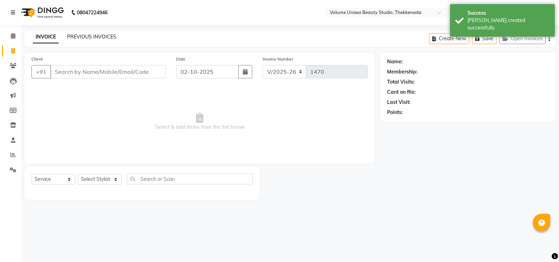
click at [102, 39] on link "PREVIOUS INVOICES" at bounding box center [91, 37] width 49 height 6
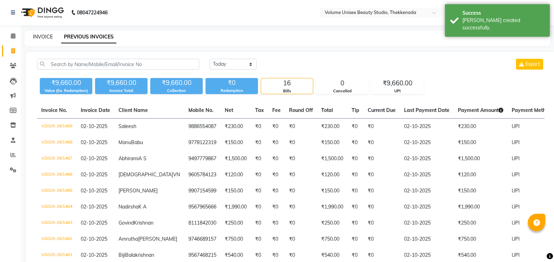
click at [43, 38] on link "INVOICE" at bounding box center [43, 37] width 20 height 6
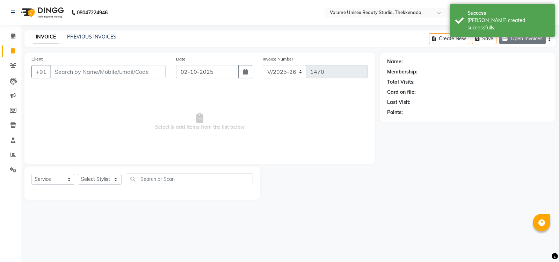
click at [530, 40] on button "Open Invoices" at bounding box center [522, 38] width 46 height 11
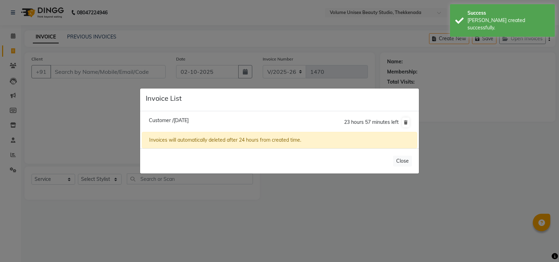
click at [189, 119] on span "Customer /[DATE]" at bounding box center [169, 120] width 40 height 6
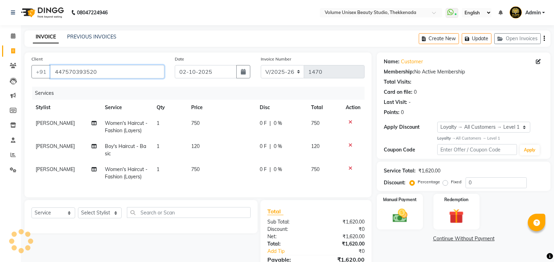
click at [128, 73] on input "447570393520" at bounding box center [107, 71] width 114 height 13
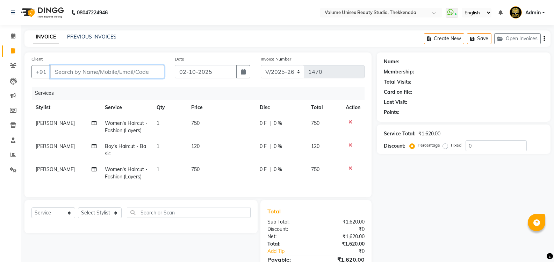
click at [74, 71] on input "Client" at bounding box center [107, 71] width 114 height 13
click at [143, 72] on span "Add Client" at bounding box center [146, 71] width 28 height 7
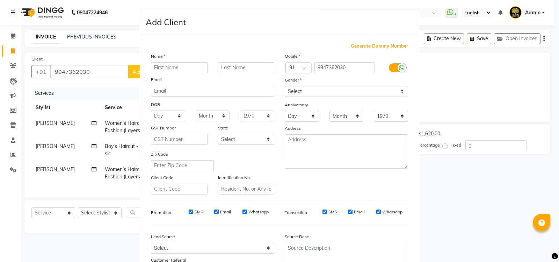
click at [167, 67] on input "text" at bounding box center [179, 67] width 57 height 11
click at [401, 92] on select "Select [DEMOGRAPHIC_DATA] [DEMOGRAPHIC_DATA] Other Prefer Not To Say" at bounding box center [346, 91] width 123 height 11
click at [285, 86] on select "Select [DEMOGRAPHIC_DATA] [DEMOGRAPHIC_DATA] Other Prefer Not To Say" at bounding box center [346, 91] width 123 height 11
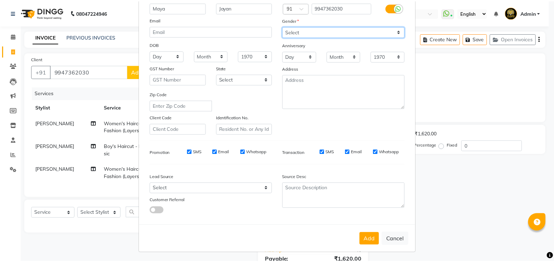
scroll to position [61, 0]
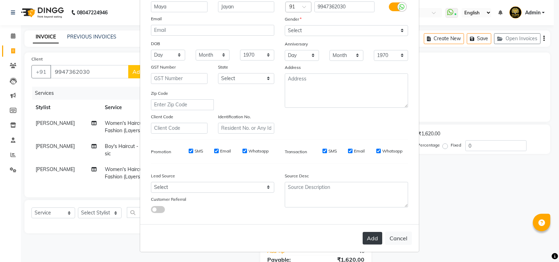
click at [368, 239] on button "Add" at bounding box center [373, 238] width 20 height 13
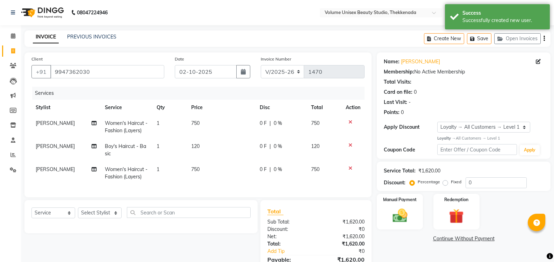
scroll to position [42, 0]
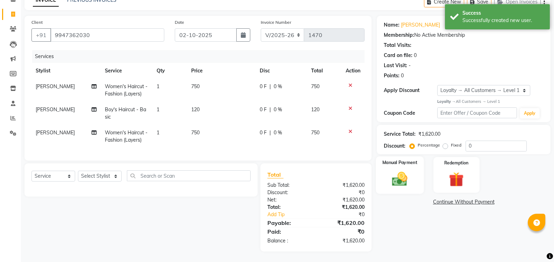
click at [403, 174] on img at bounding box center [399, 179] width 25 height 18
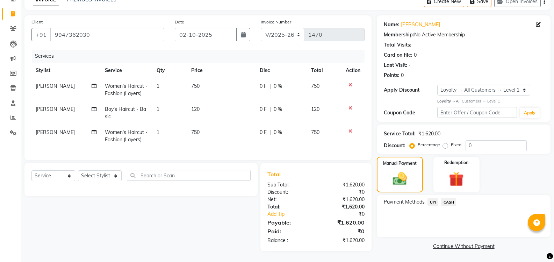
click at [432, 198] on span "UPI" at bounding box center [432, 202] width 11 height 8
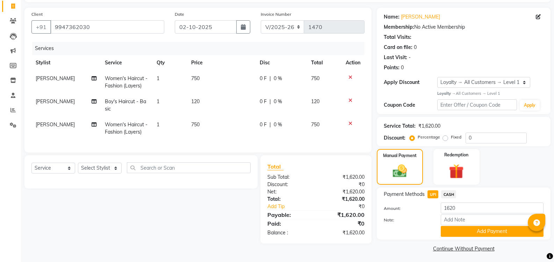
scroll to position [47, 0]
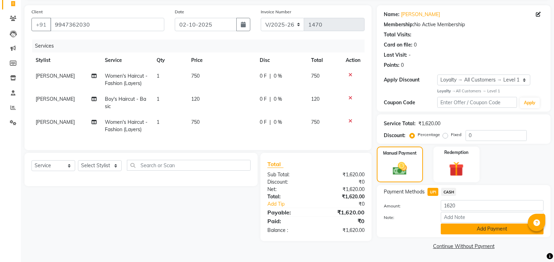
click at [463, 231] on button "Add Payment" at bounding box center [491, 228] width 103 height 11
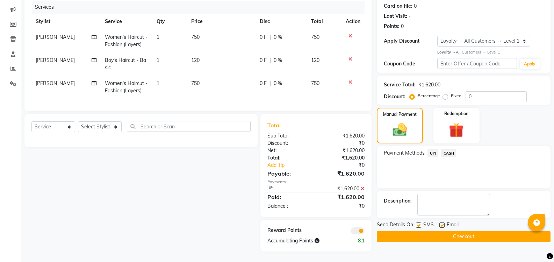
scroll to position [91, 0]
click at [459, 232] on button "Checkout" at bounding box center [464, 236] width 174 height 11
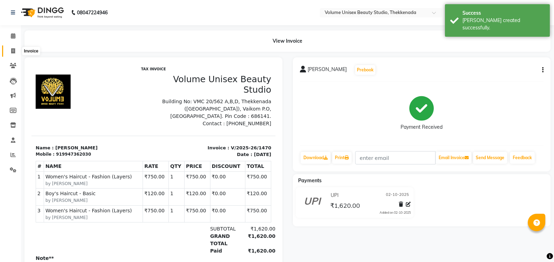
click at [14, 49] on icon at bounding box center [13, 50] width 4 height 5
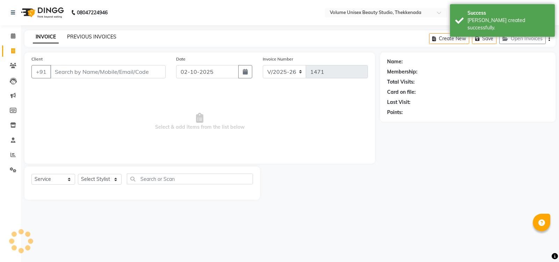
click at [87, 38] on link "PREVIOUS INVOICES" at bounding box center [91, 37] width 49 height 6
